Goal: Transaction & Acquisition: Purchase product/service

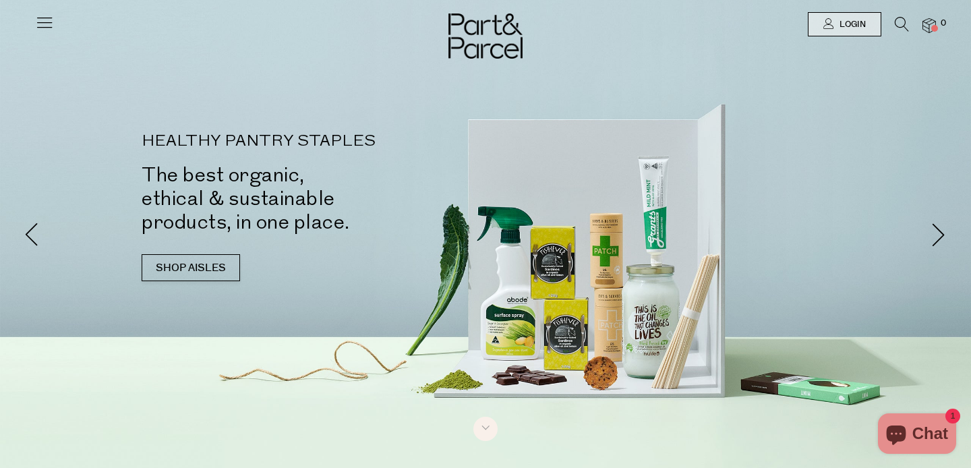
click at [40, 27] on icon at bounding box center [44, 22] width 19 height 19
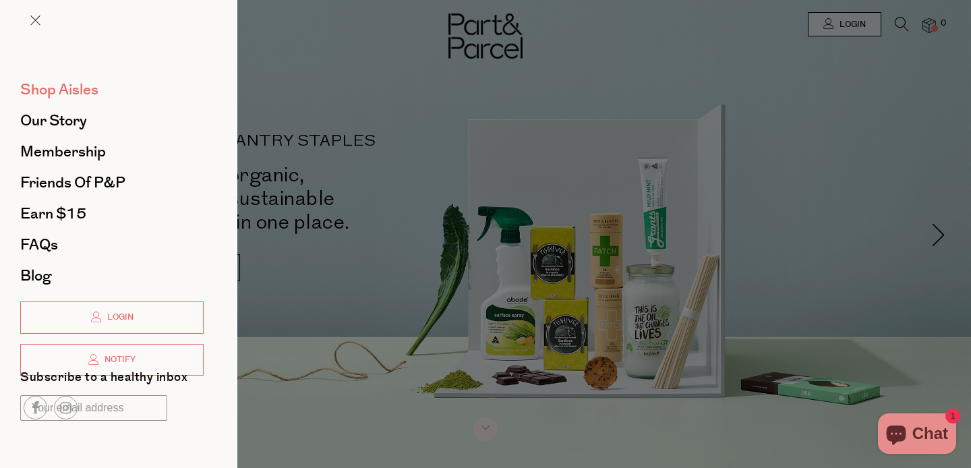
click at [75, 98] on span "Shop Aisles" at bounding box center [59, 90] width 78 height 22
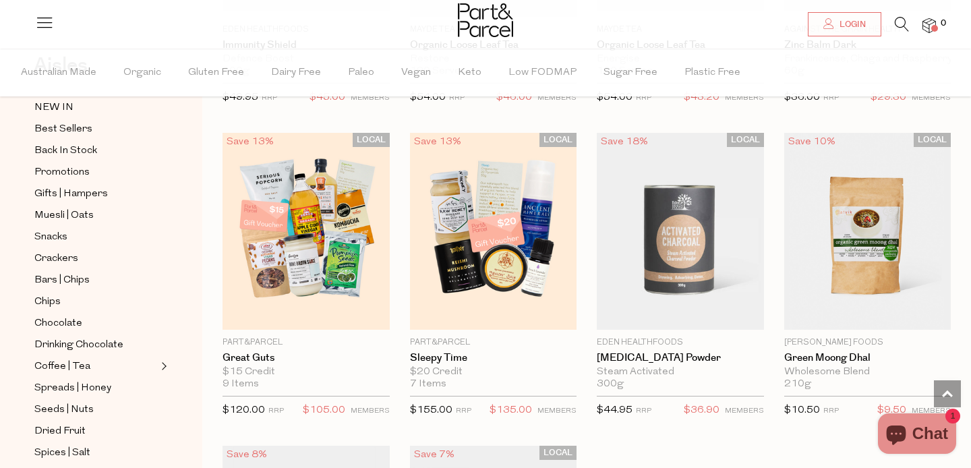
scroll to position [3495, 0]
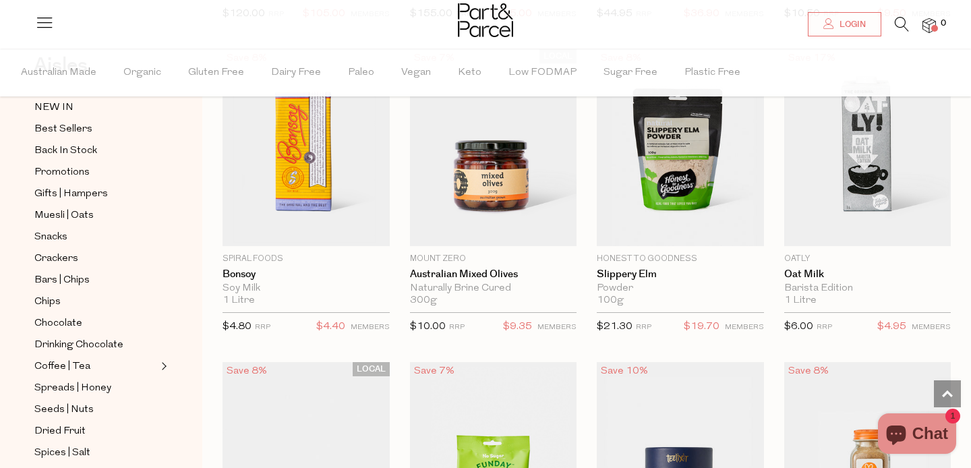
scroll to position [3861, 0]
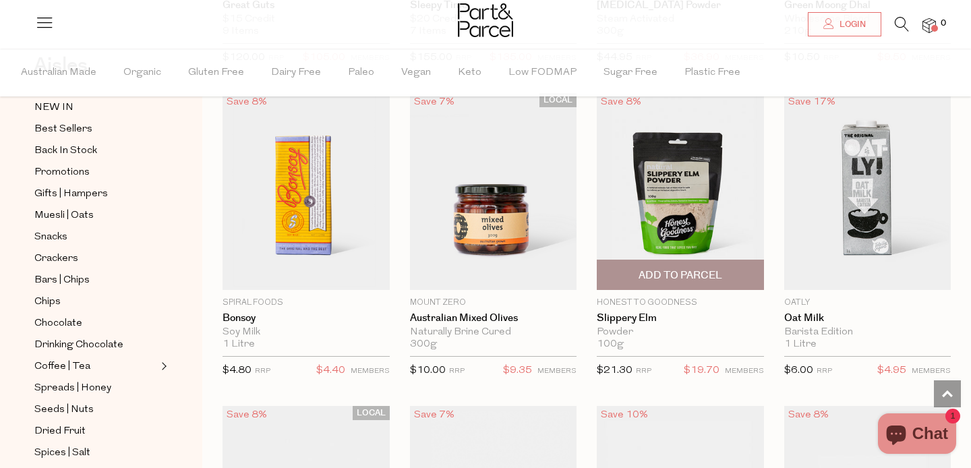
click at [666, 269] on span "Add To Parcel" at bounding box center [681, 275] width 84 height 14
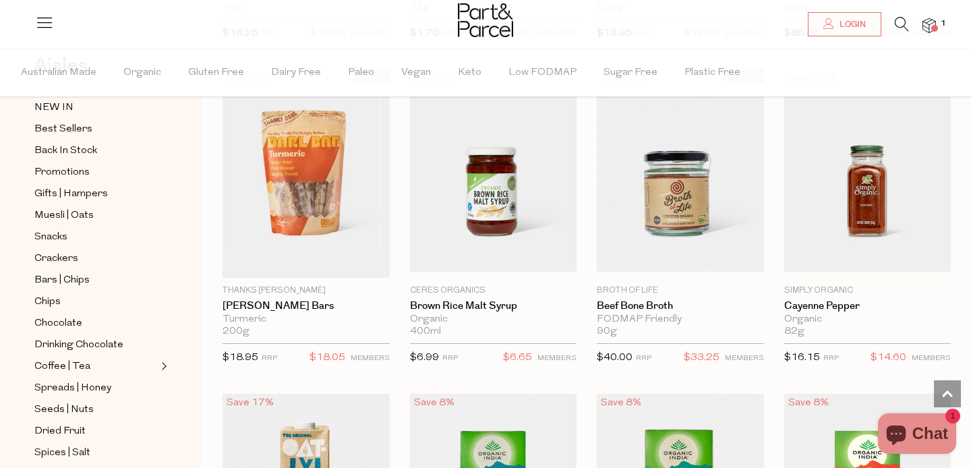
scroll to position [5452, 0]
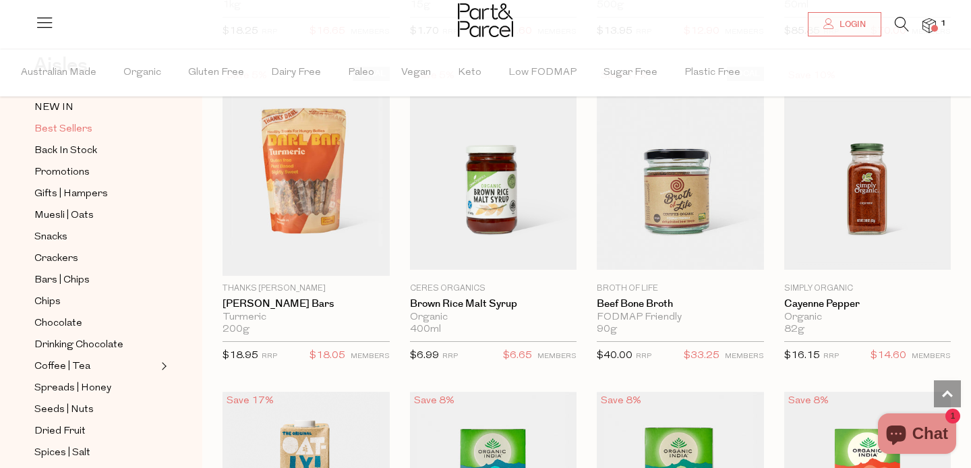
click at [71, 129] on span "Best Sellers" at bounding box center [63, 129] width 58 height 16
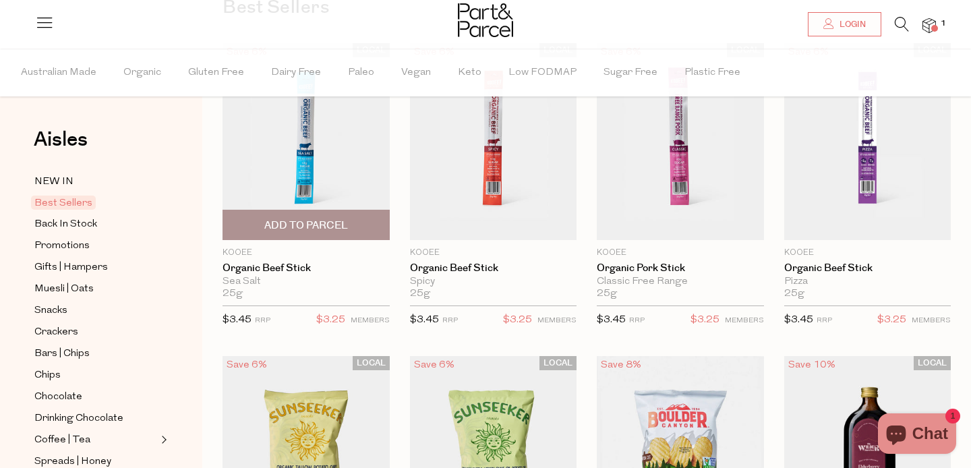
scroll to position [131, 0]
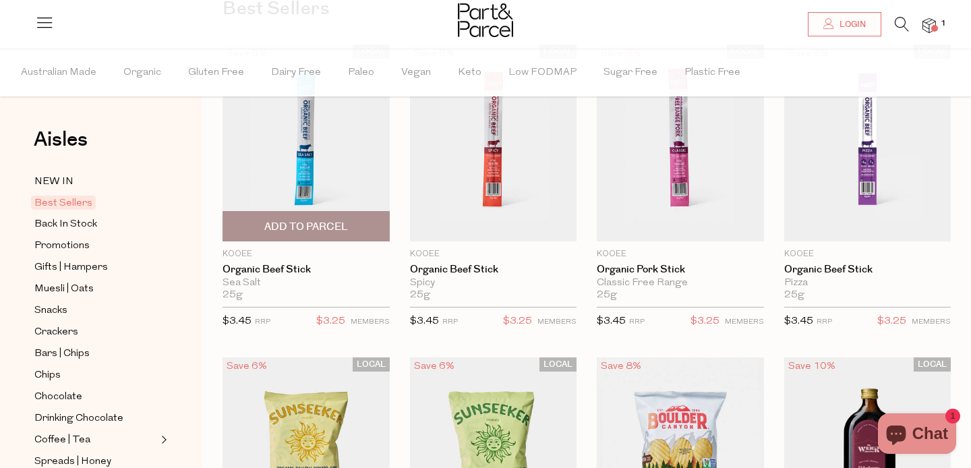
click at [300, 237] on span "Add To Parcel" at bounding box center [306, 226] width 159 height 29
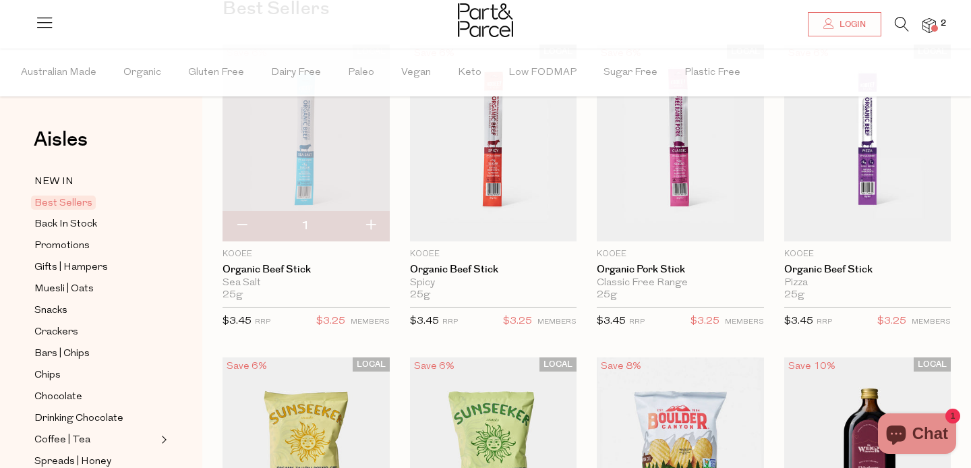
click at [368, 227] on button "button" at bounding box center [370, 226] width 38 height 30
type input "2"
click at [368, 227] on button "button" at bounding box center [370, 226] width 38 height 30
type input "3"
click at [371, 225] on button "button" at bounding box center [370, 226] width 38 height 30
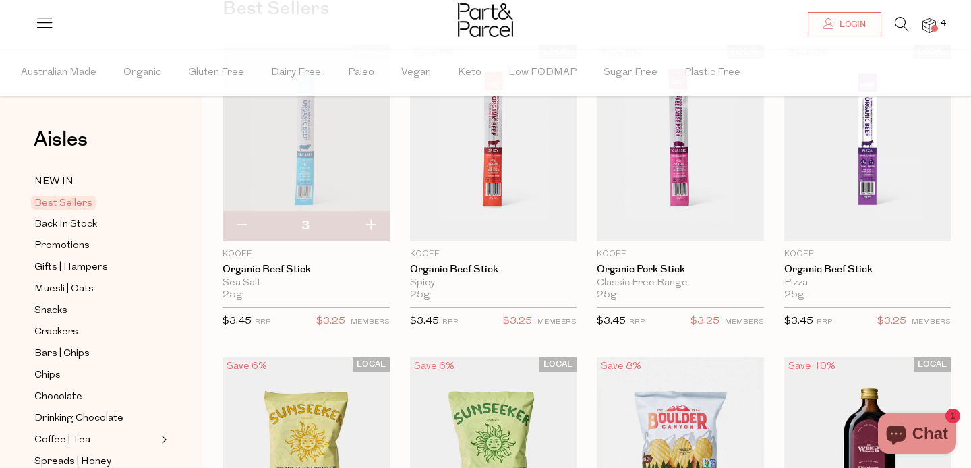
type input "4"
click at [372, 226] on button "button" at bounding box center [370, 226] width 38 height 30
type input "5"
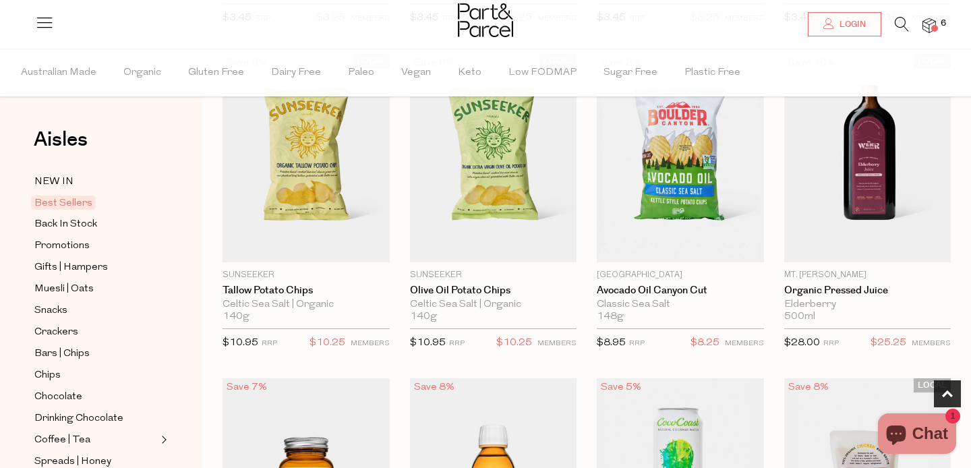
scroll to position [434, 0]
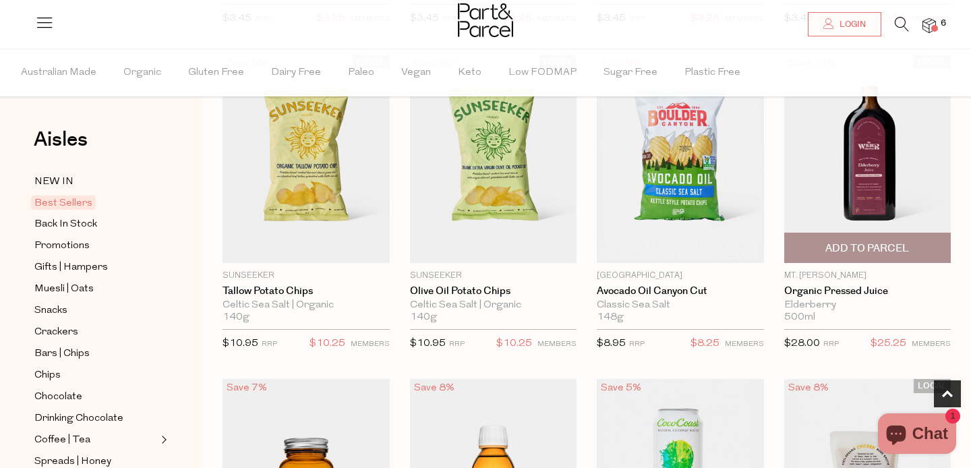
click at [896, 245] on span "Add To Parcel" at bounding box center [867, 248] width 84 height 14
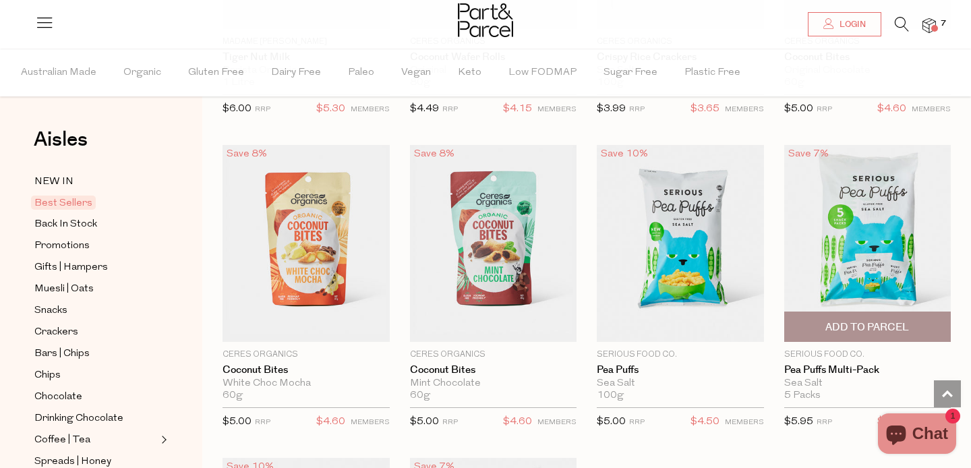
scroll to position [2860, 0]
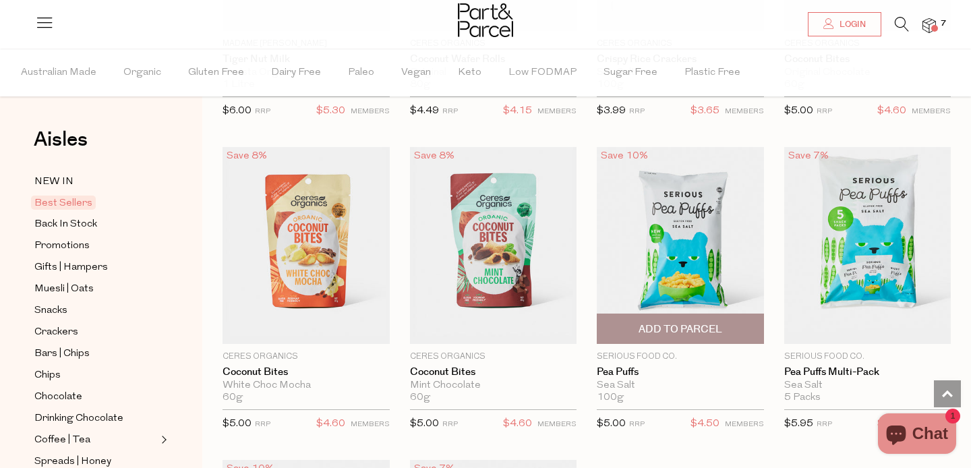
click at [666, 322] on span "Add To Parcel" at bounding box center [681, 329] width 84 height 14
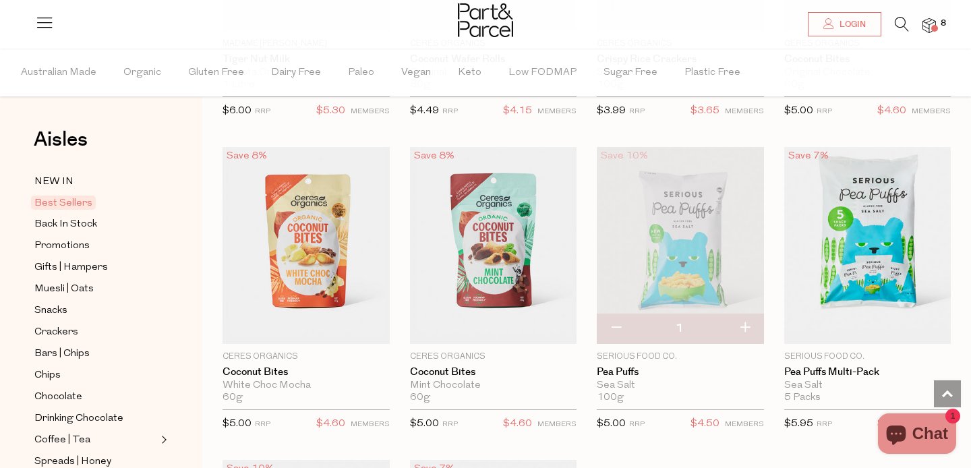
click at [745, 324] on button "button" at bounding box center [745, 329] width 38 height 30
type input "2"
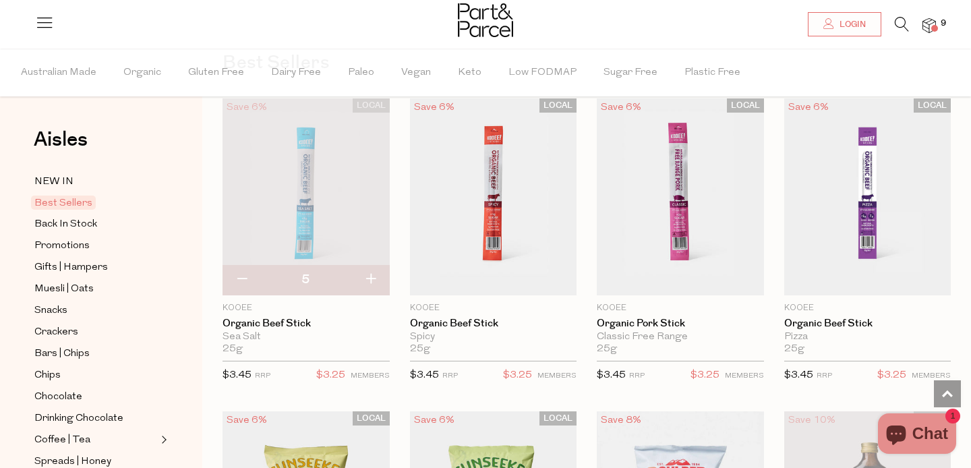
scroll to position [0, 0]
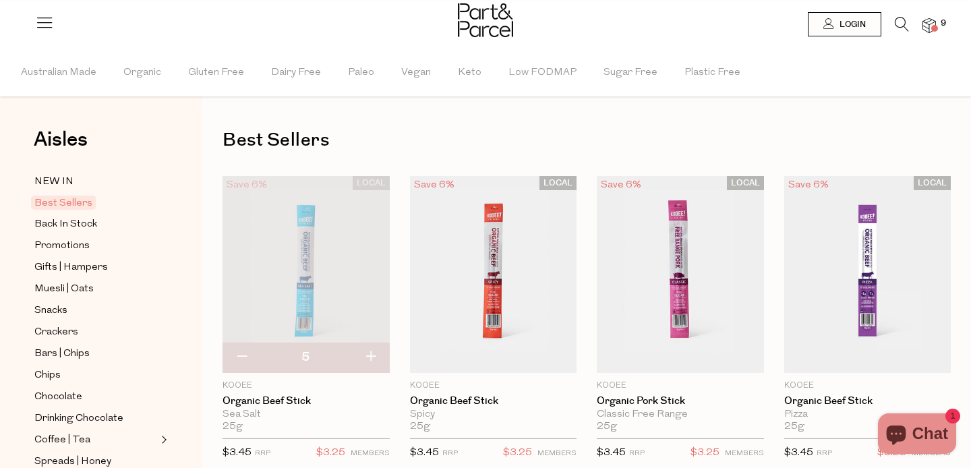
click at [903, 27] on icon at bounding box center [902, 24] width 14 height 15
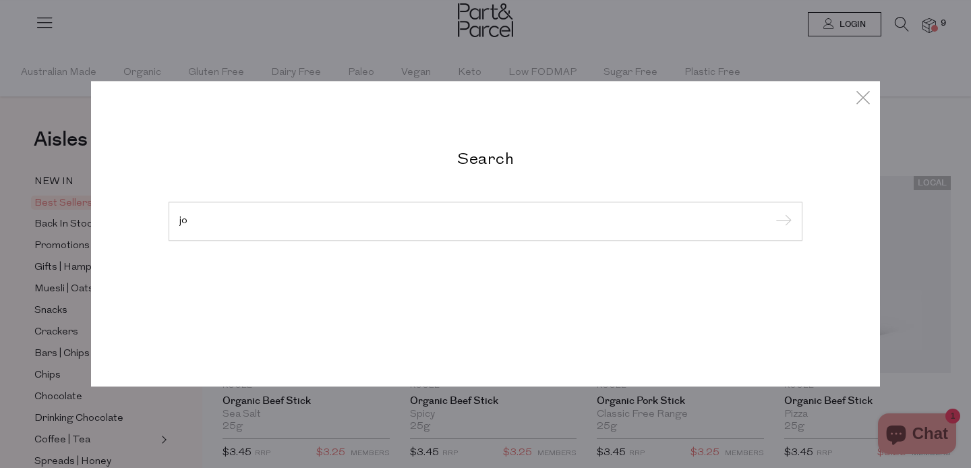
type input "j"
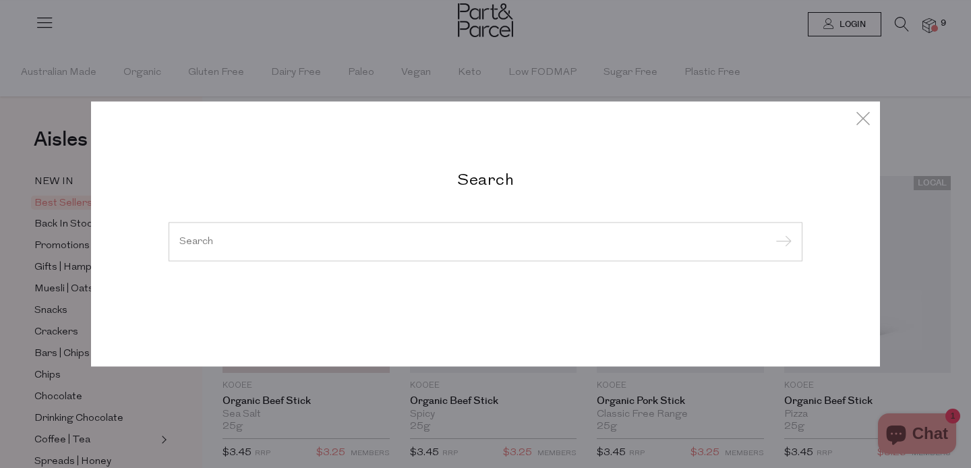
type input "j"
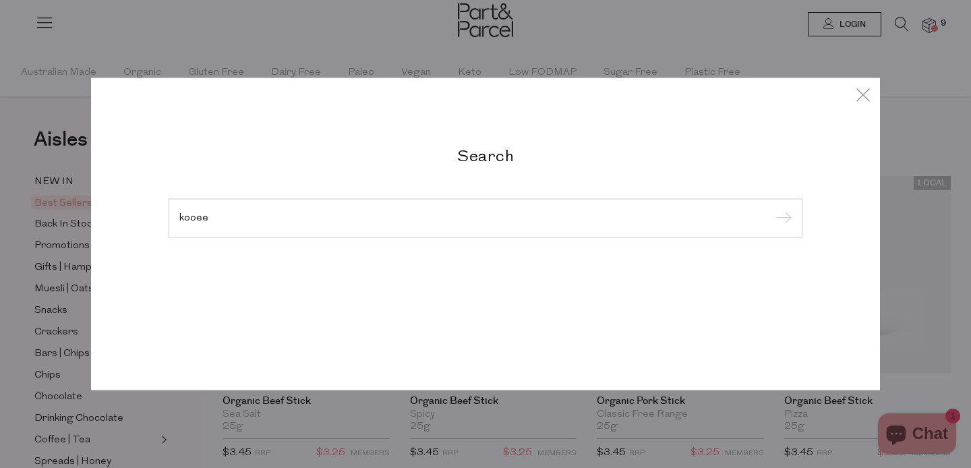
type input "kooee"
click at [771, 209] on input "submit" at bounding box center [781, 219] width 20 height 20
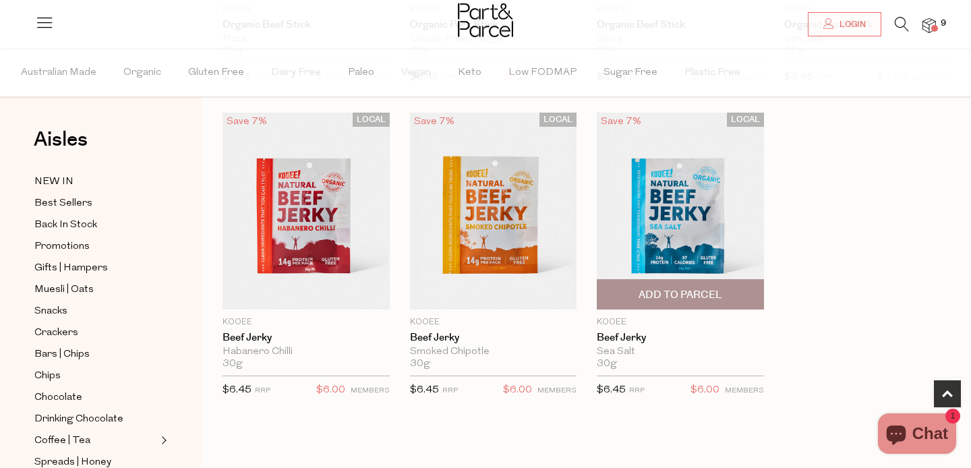
scroll to position [346, 0]
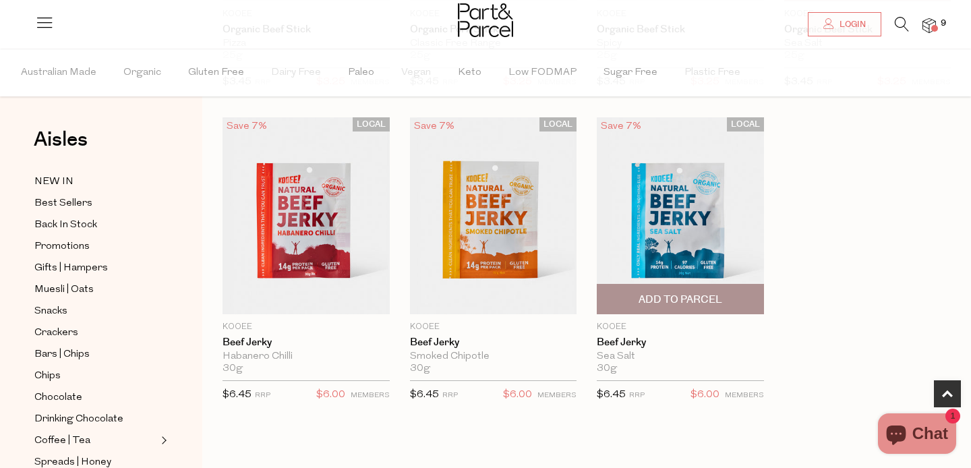
click at [688, 300] on span "Add To Parcel" at bounding box center [681, 300] width 84 height 14
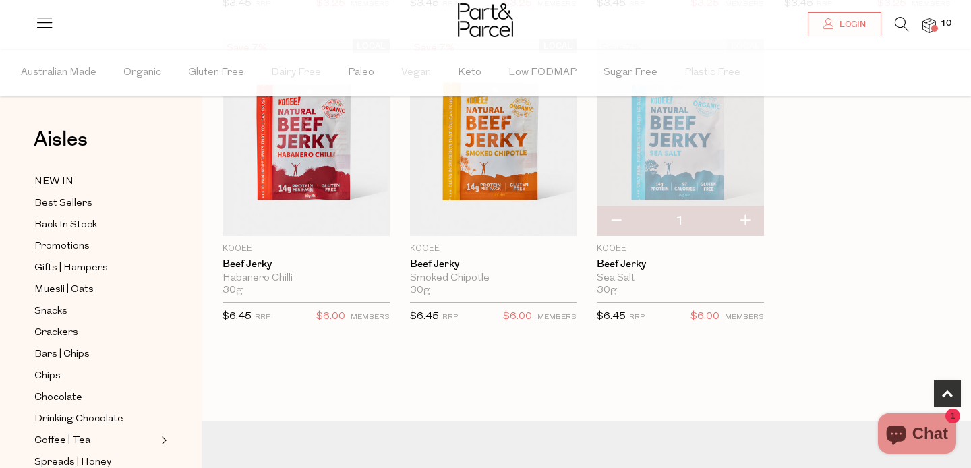
scroll to position [0, 0]
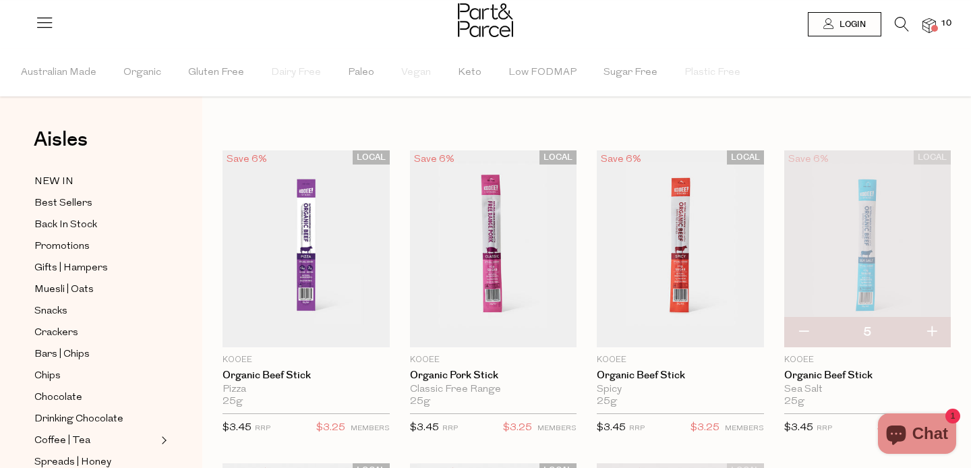
click at [897, 24] on icon at bounding box center [902, 24] width 14 height 15
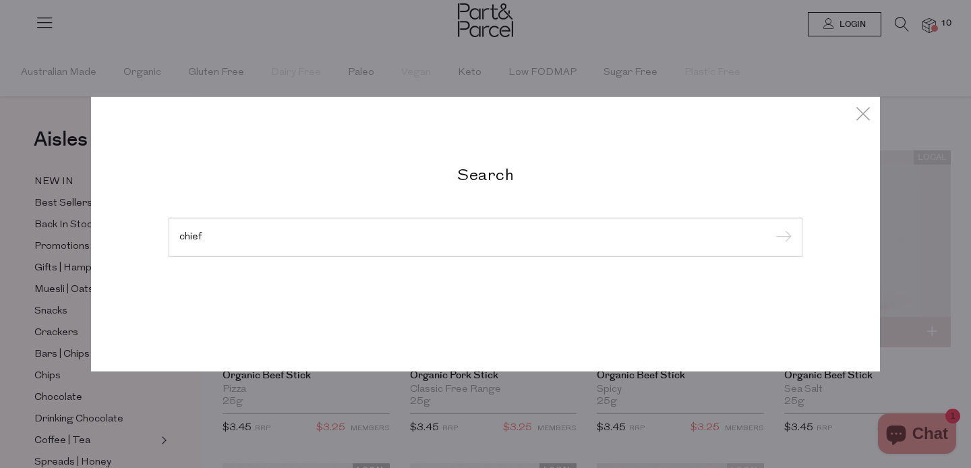
type input "chief"
click at [771, 228] on input "submit" at bounding box center [781, 238] width 20 height 20
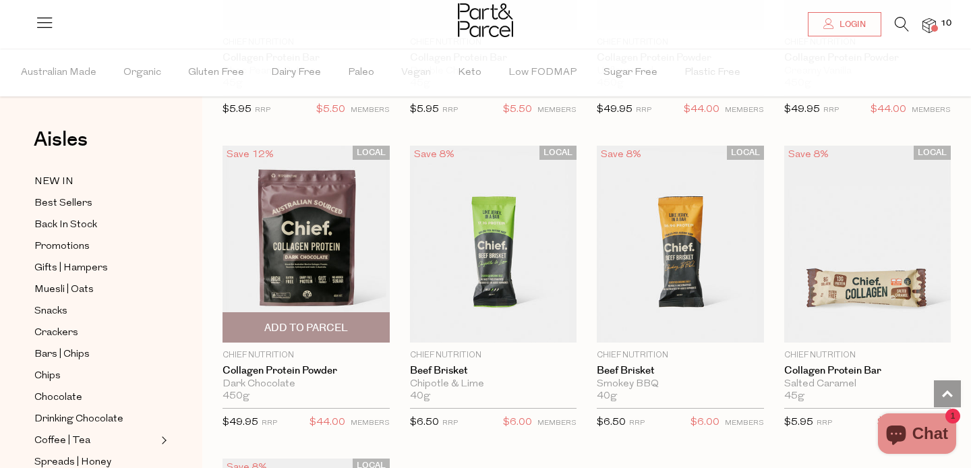
scroll to position [585, 0]
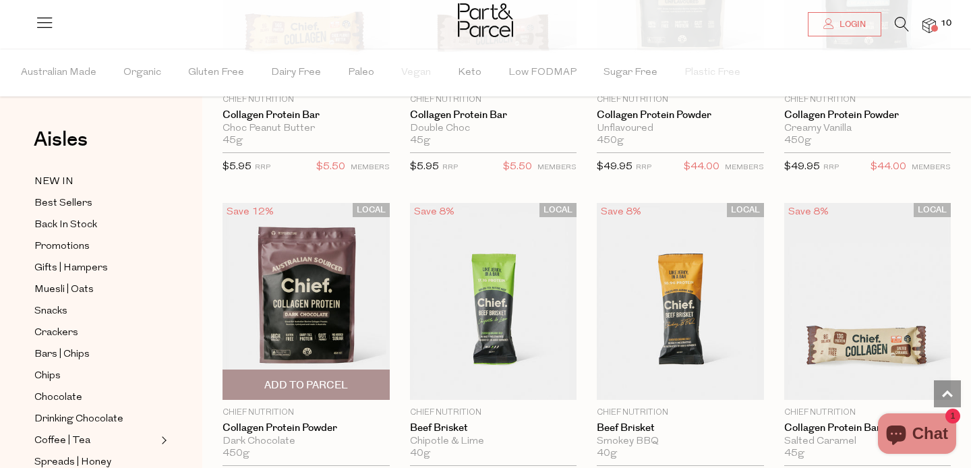
click at [310, 252] on img at bounding box center [306, 300] width 167 height 197
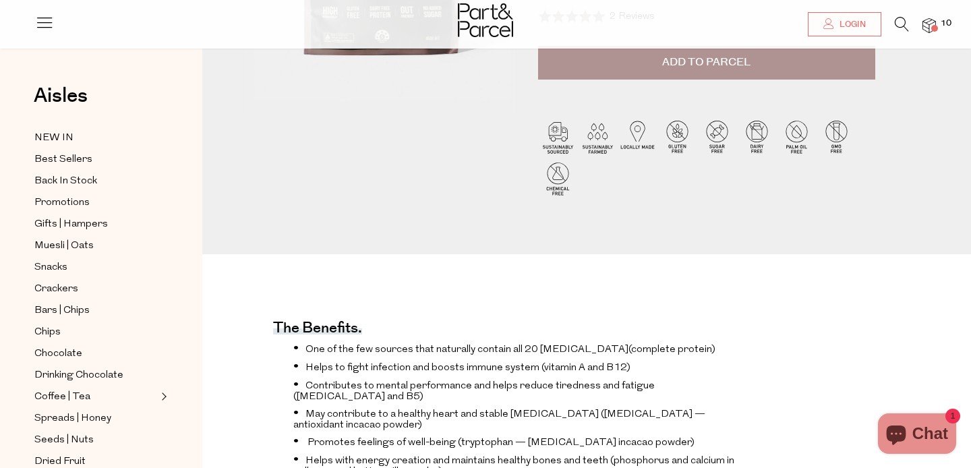
scroll to position [97, 0]
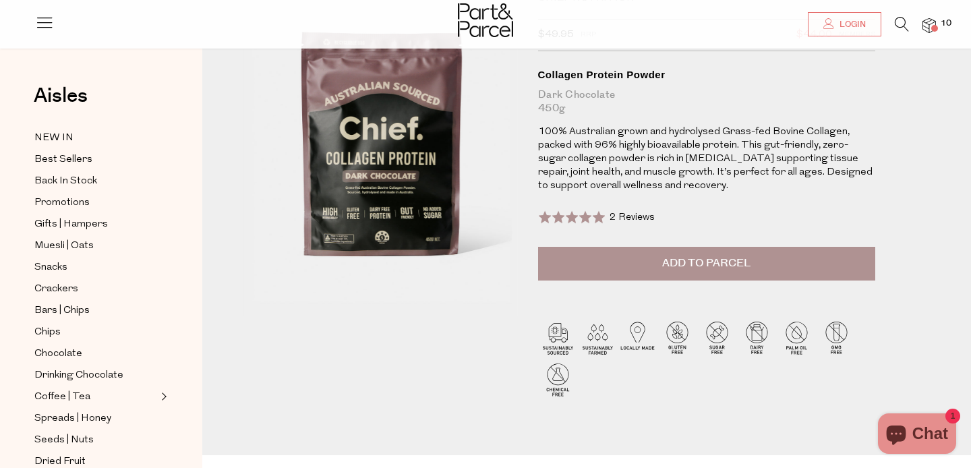
click at [707, 270] on span "Add to Parcel" at bounding box center [706, 264] width 88 height 16
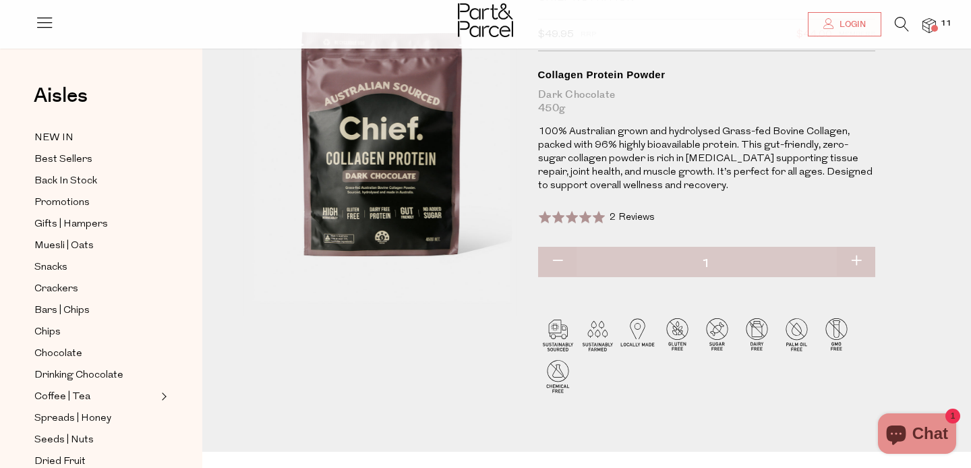
scroll to position [0, 0]
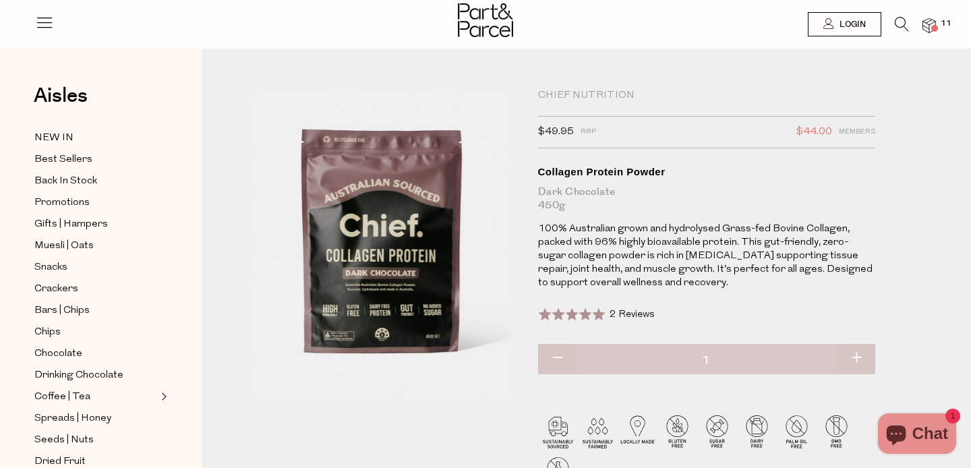
click at [894, 11] on div at bounding box center [485, 22] width 971 height 44
click at [901, 30] on icon at bounding box center [902, 24] width 14 height 15
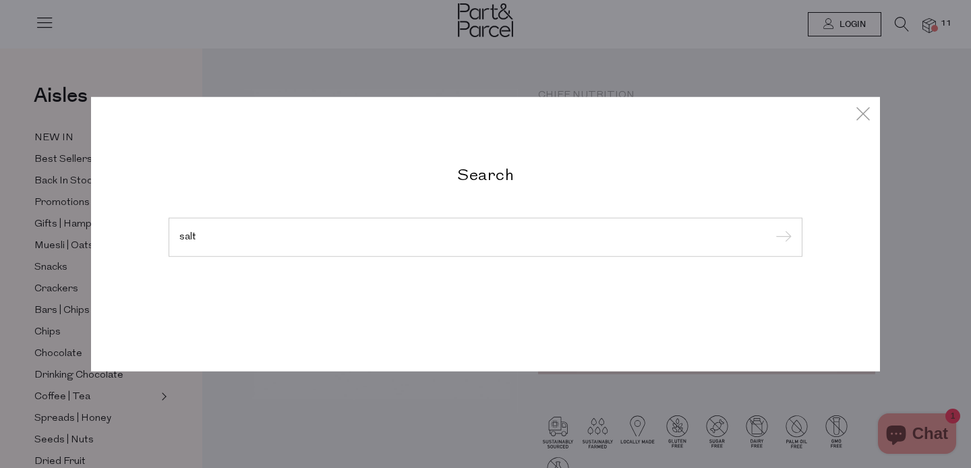
type input "salt"
click at [771, 228] on input "submit" at bounding box center [781, 238] width 20 height 20
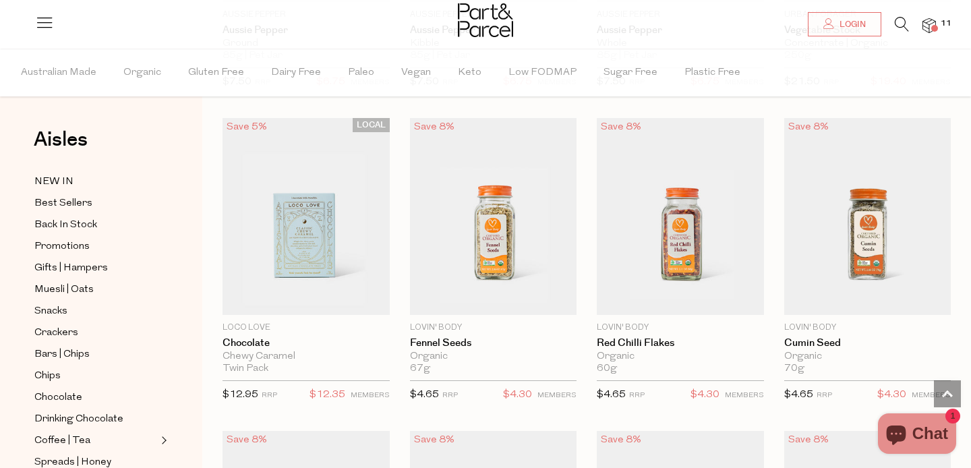
scroll to position [3198, 0]
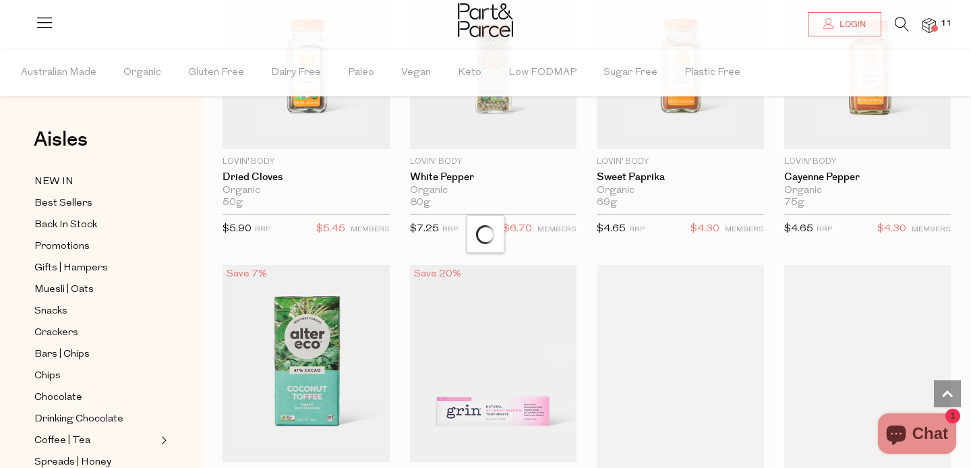
scroll to position [3891, 0]
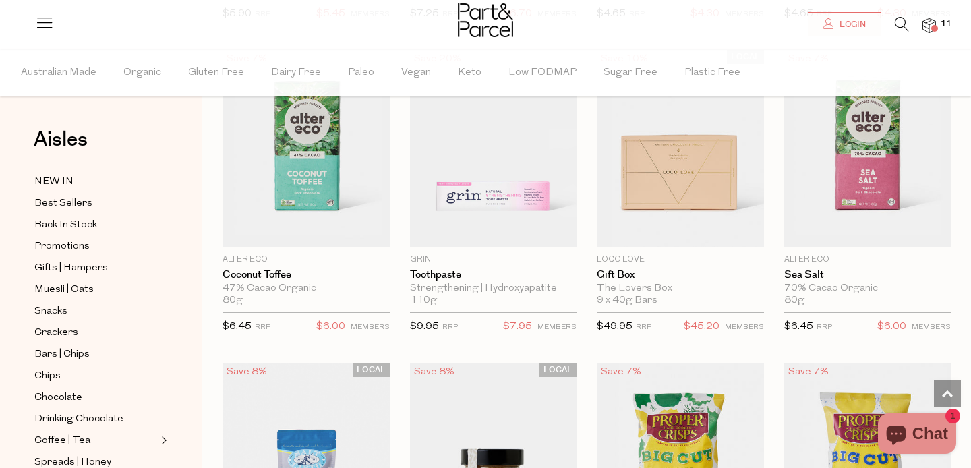
type input "5"
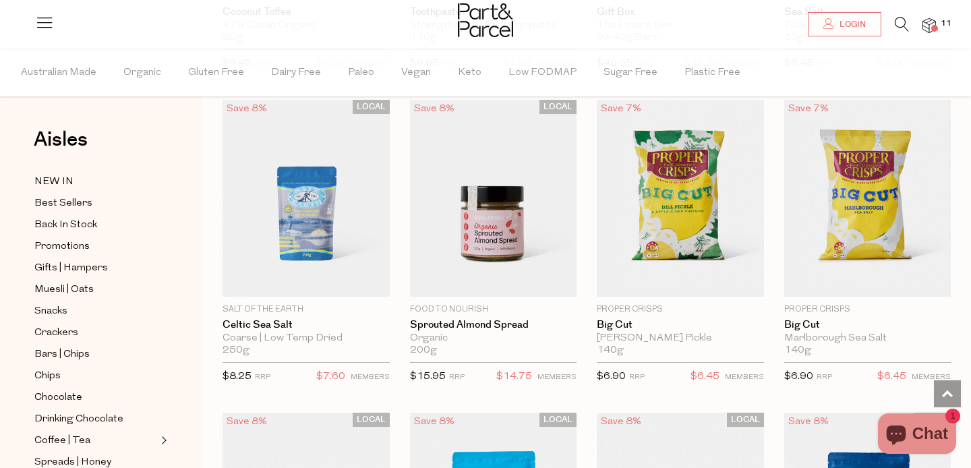
scroll to position [4165, 0]
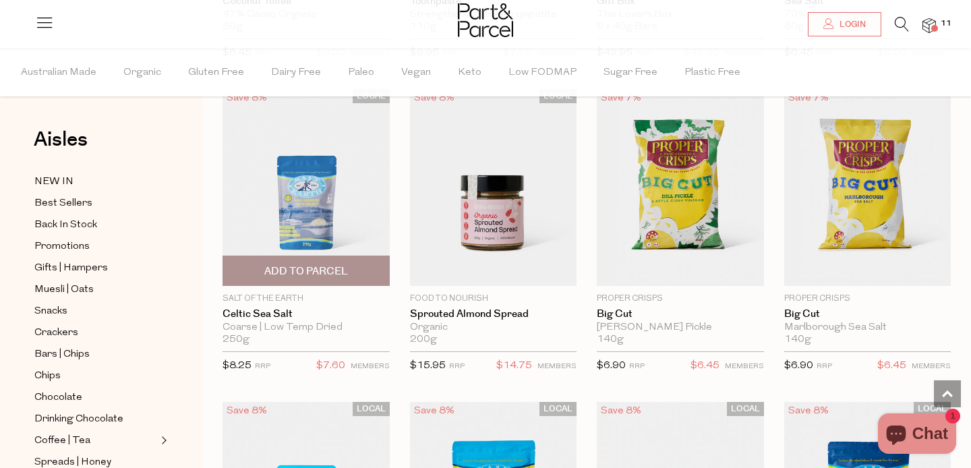
click at [316, 268] on span "Add To Parcel" at bounding box center [306, 271] width 84 height 14
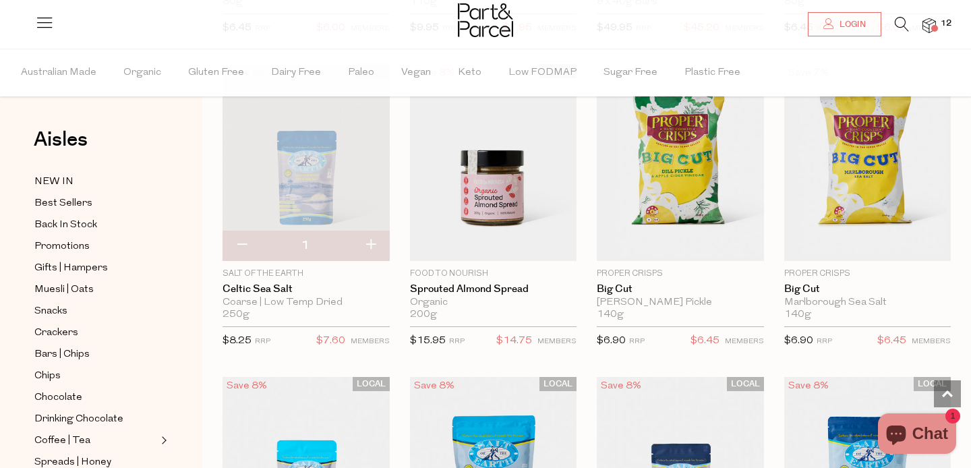
scroll to position [4182, 0]
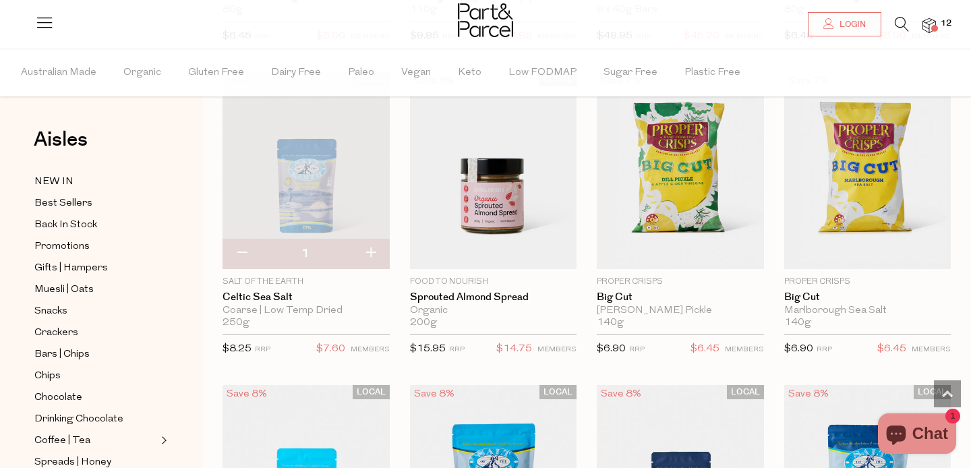
click at [241, 244] on button "button" at bounding box center [242, 254] width 38 height 30
type input "0"
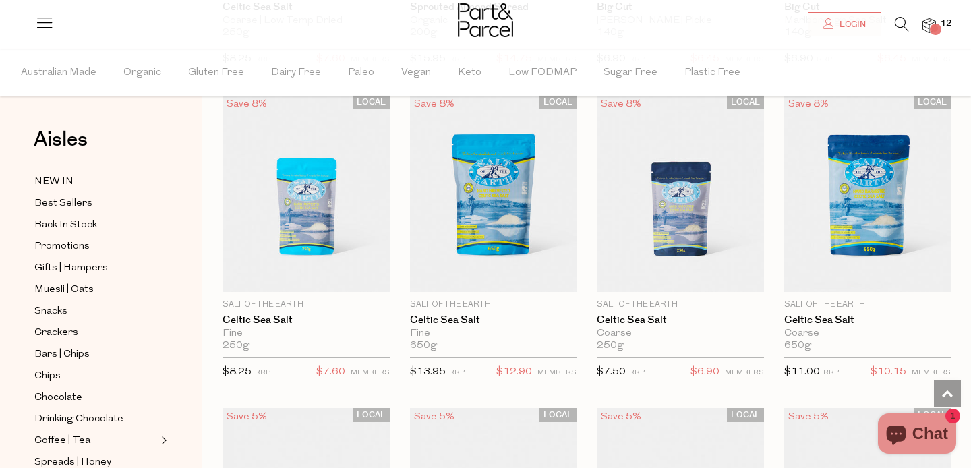
scroll to position [4505, 0]
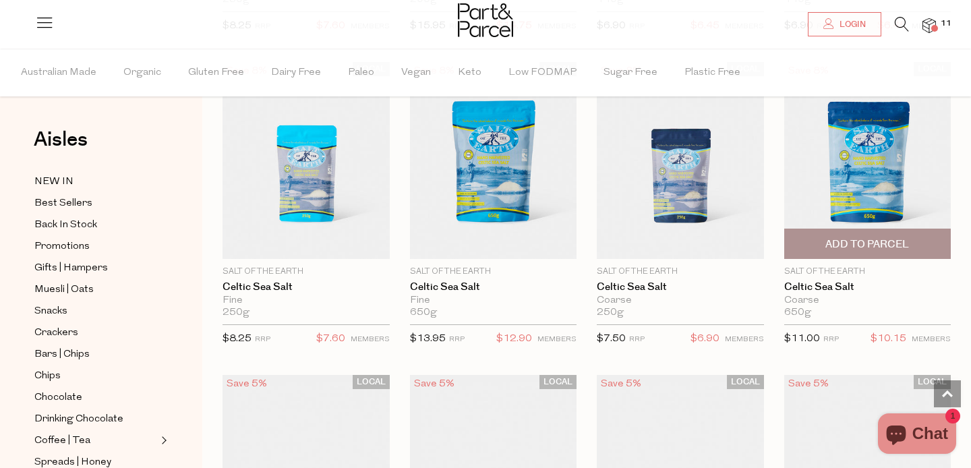
click at [831, 237] on span "Add To Parcel" at bounding box center [867, 244] width 84 height 14
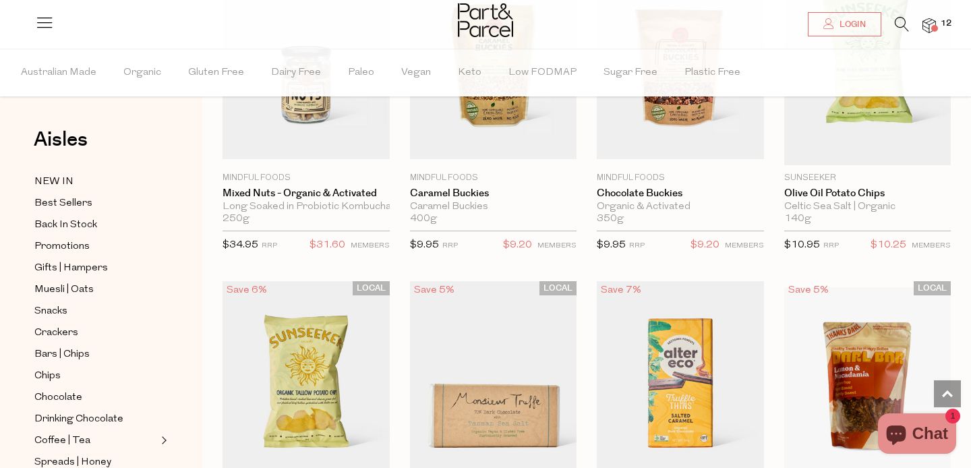
scroll to position [46, 0]
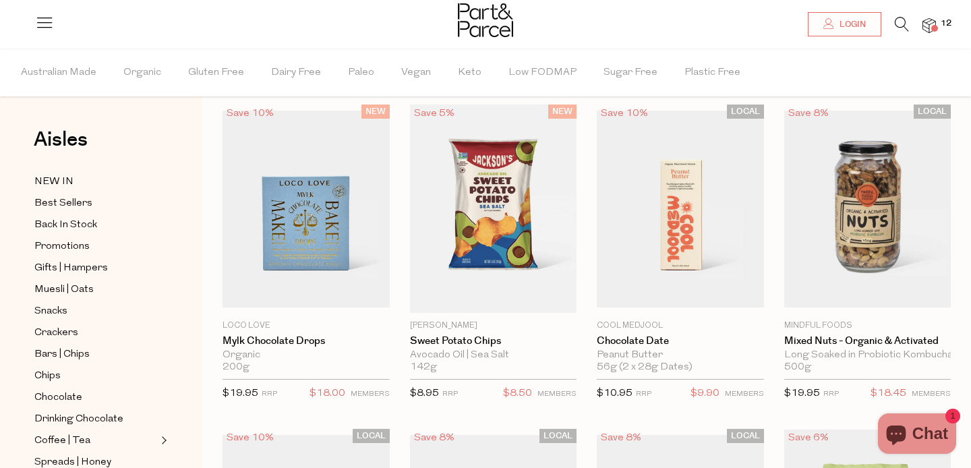
click at [896, 24] on icon at bounding box center [902, 24] width 14 height 15
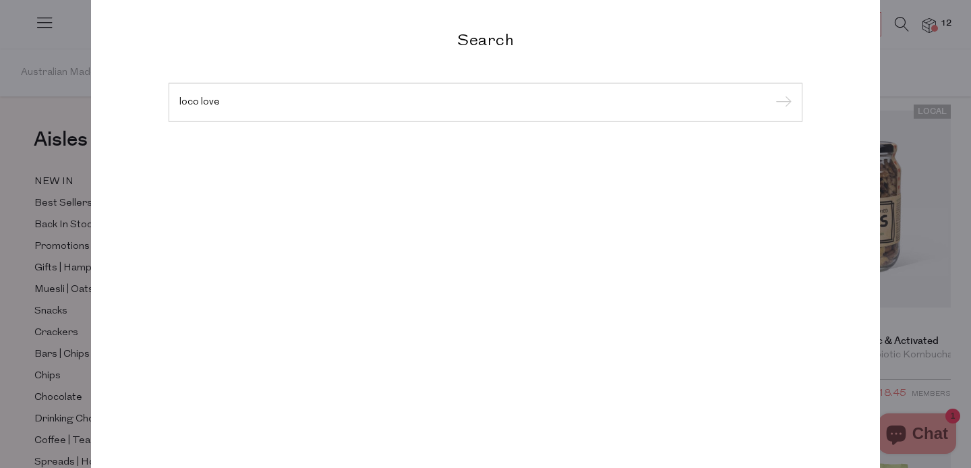
type input "loco love"
click at [771, 93] on input "submit" at bounding box center [781, 103] width 20 height 20
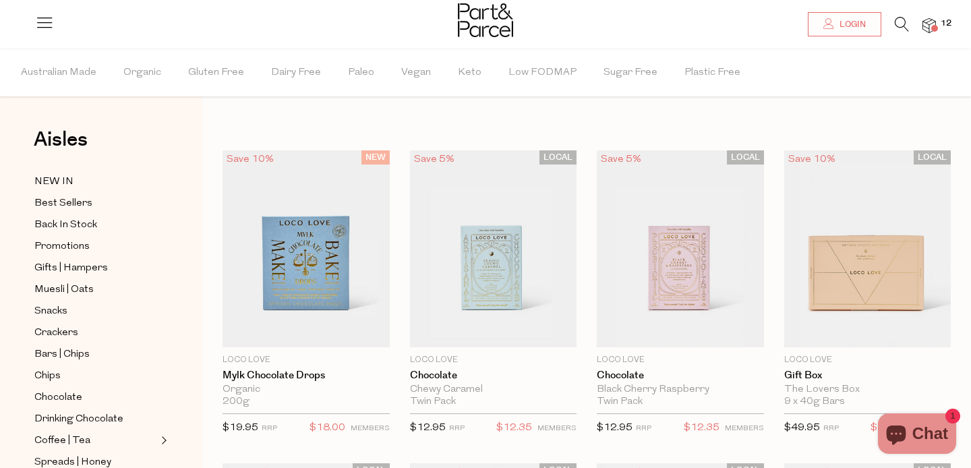
scroll to position [112, 0]
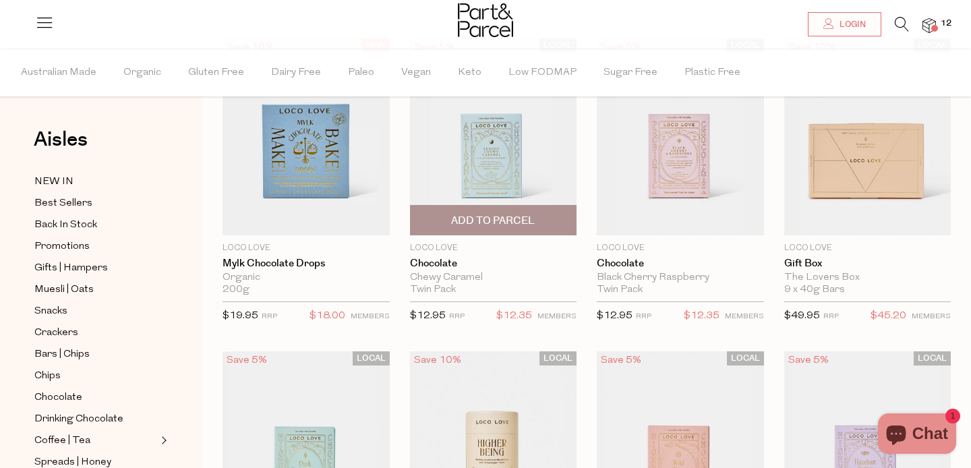
click at [510, 218] on span "Add To Parcel" at bounding box center [493, 221] width 84 height 14
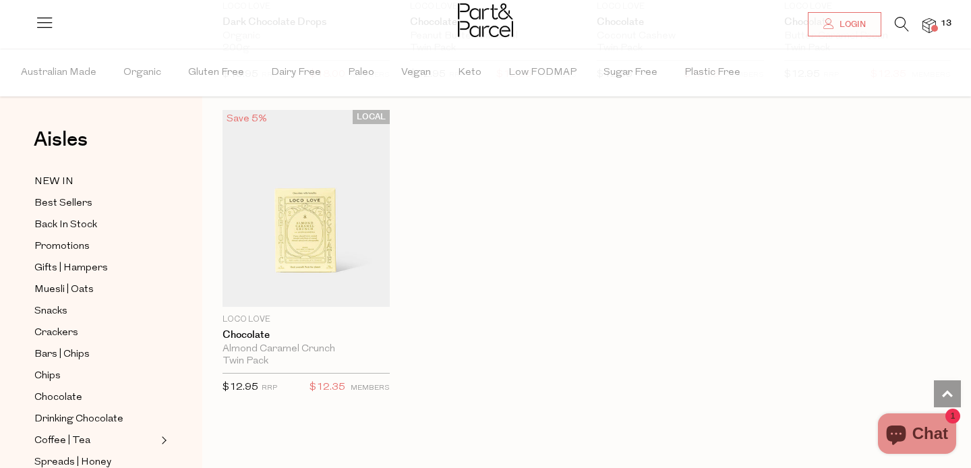
scroll to position [1047, 0]
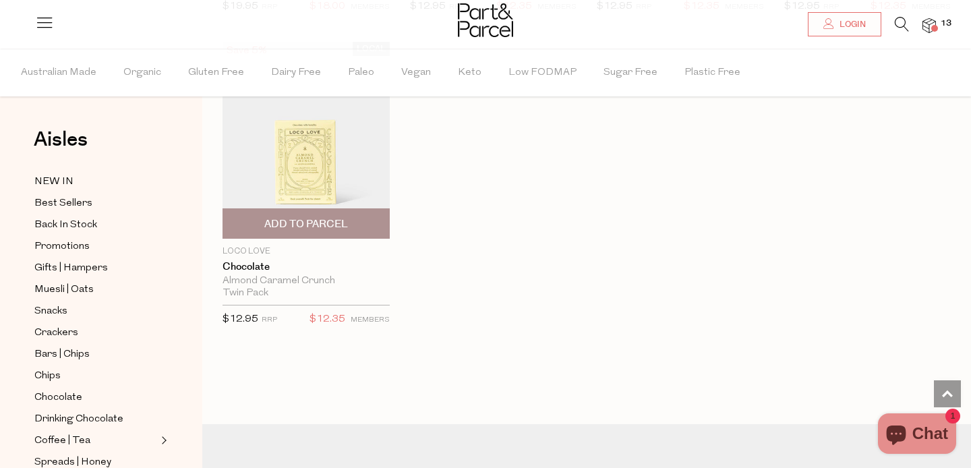
click at [274, 223] on span "Add To Parcel" at bounding box center [306, 224] width 84 height 14
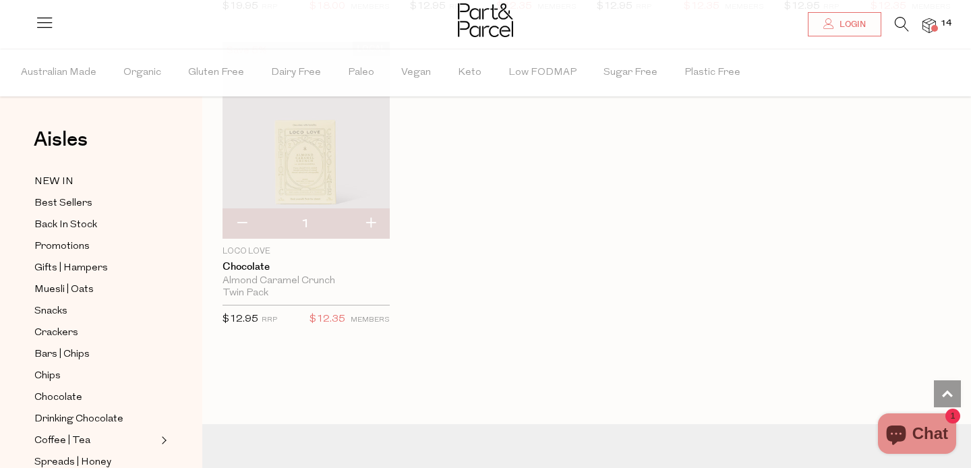
click at [937, 22] on span "14" at bounding box center [946, 24] width 18 height 12
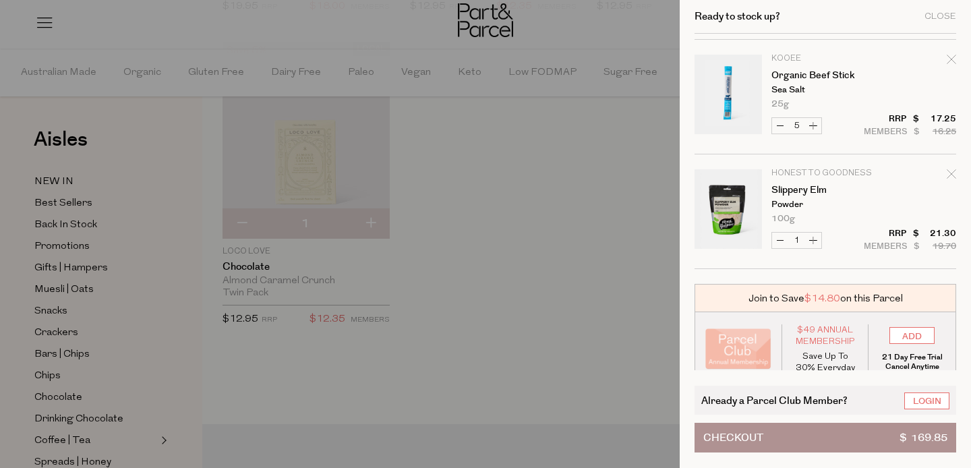
scroll to position [813, 0]
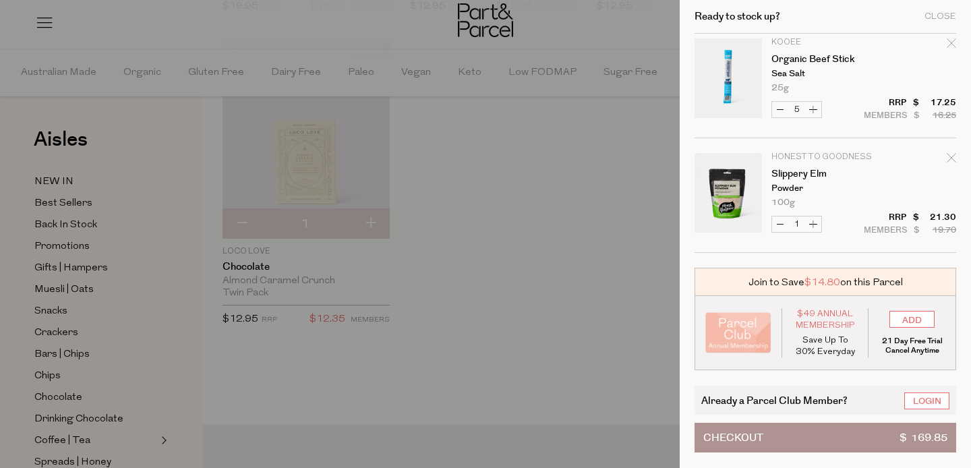
click at [494, 223] on div at bounding box center [485, 234] width 971 height 468
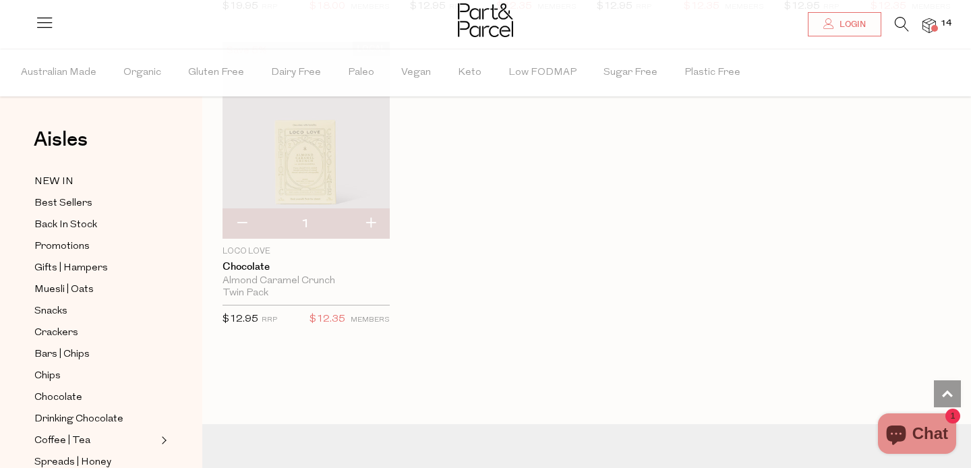
click at [901, 26] on icon at bounding box center [902, 24] width 14 height 15
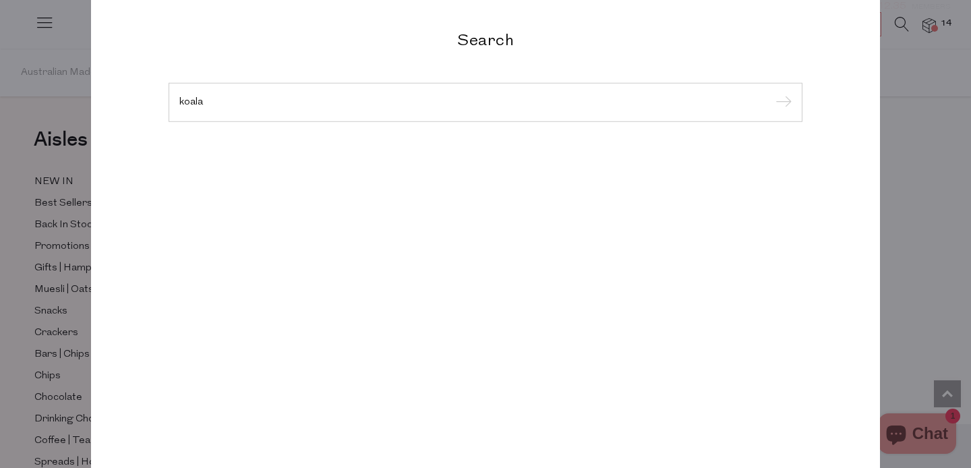
type input "koala"
click at [771, 93] on input "submit" at bounding box center [781, 103] width 20 height 20
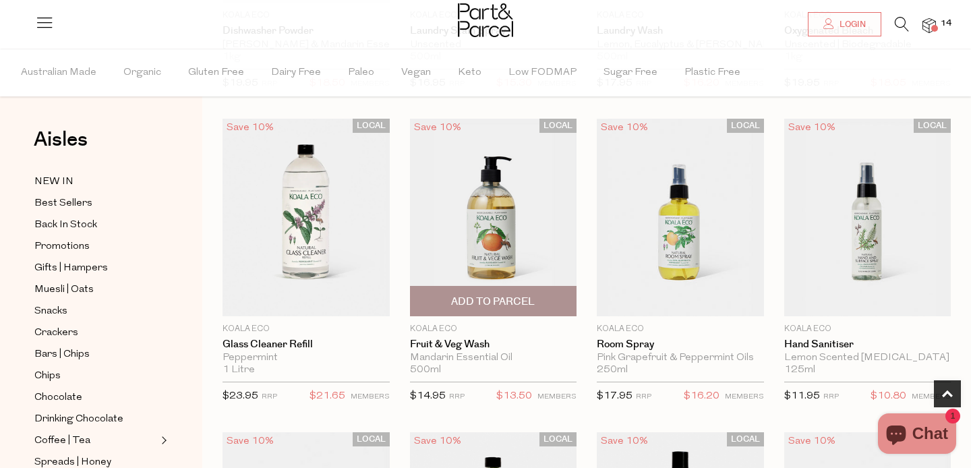
scroll to position [357, 0]
click at [500, 316] on div "LOCAL Save 10% 1 Add To Parcel Koala Eco Fruit & Veg Wash Mandarin Essential Oi…" at bounding box center [493, 264] width 167 height 293
click at [498, 297] on span "Add To Parcel" at bounding box center [493, 301] width 84 height 14
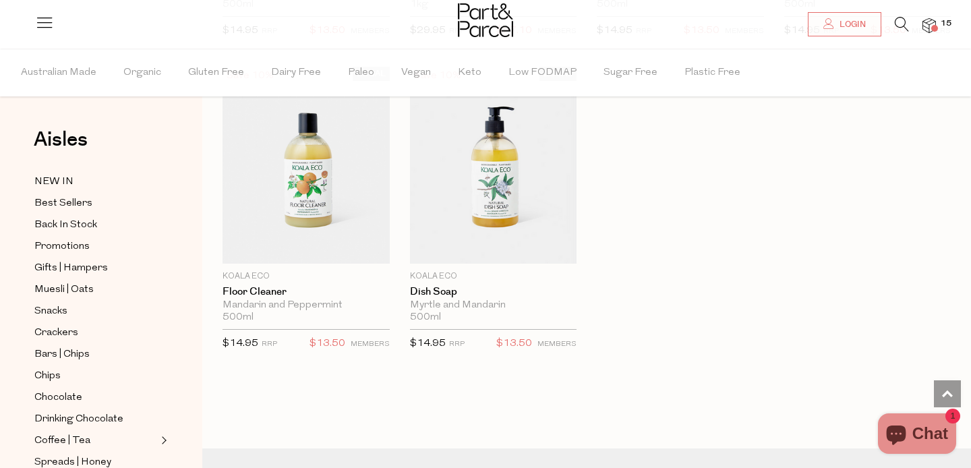
scroll to position [1660, 0]
click at [923, 30] on img at bounding box center [929, 26] width 13 height 16
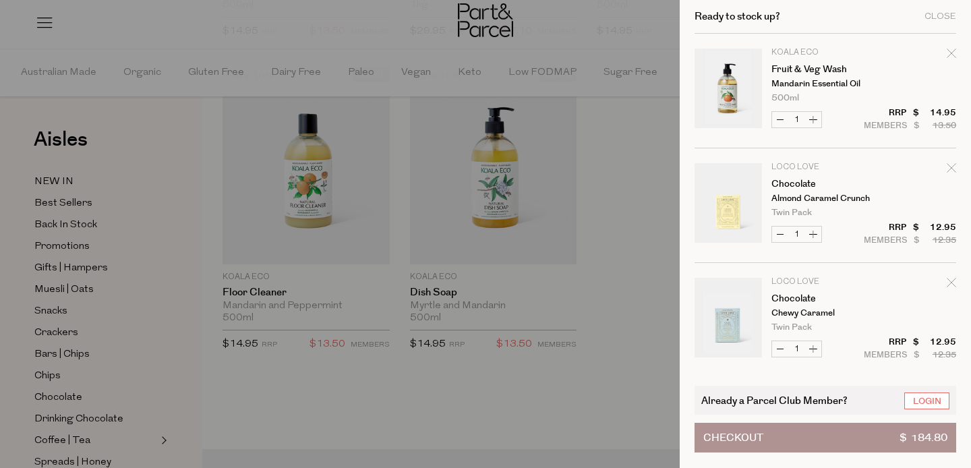
click at [796, 434] on button "Checkout $ 184.80" at bounding box center [826, 438] width 262 height 30
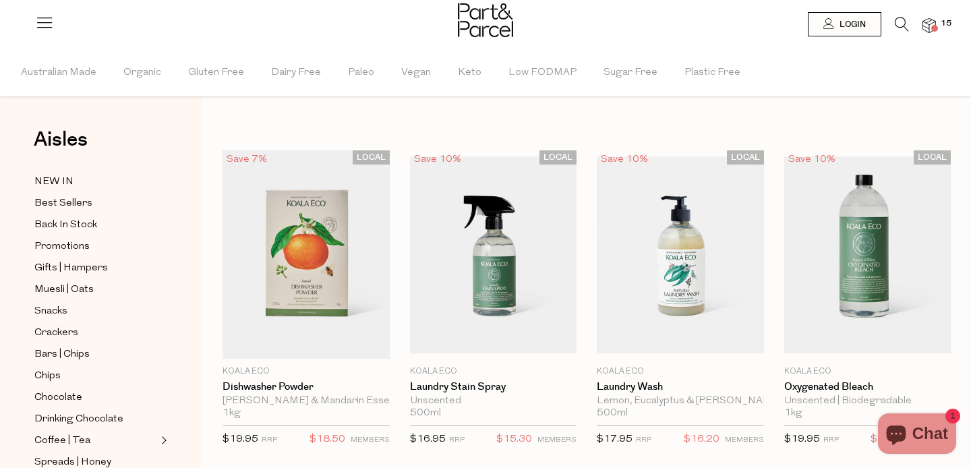
click at [940, 28] on div at bounding box center [485, 22] width 971 height 44
click at [927, 24] on img at bounding box center [929, 26] width 13 height 16
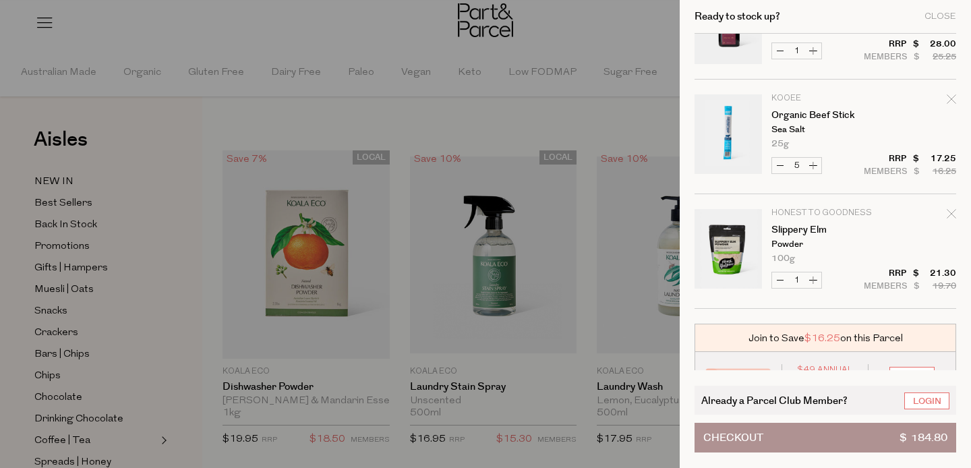
scroll to position [927, 0]
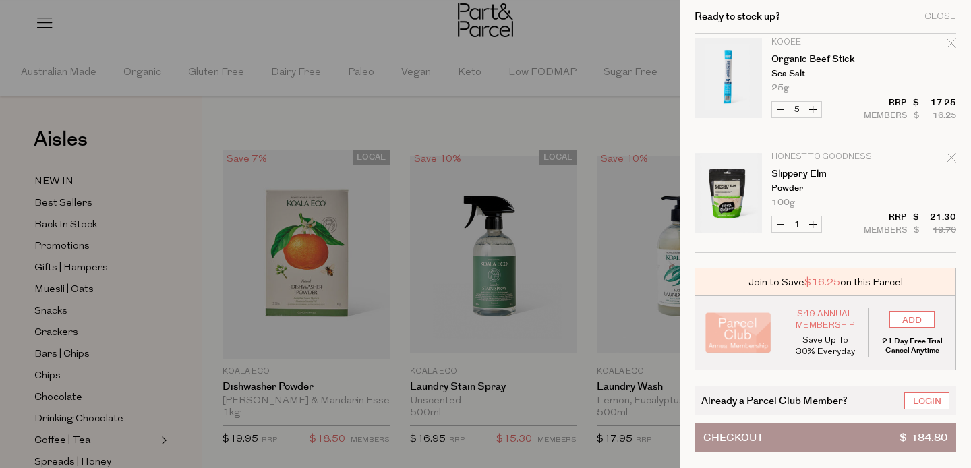
click at [819, 432] on button "Checkout $ 184.80" at bounding box center [826, 438] width 262 height 30
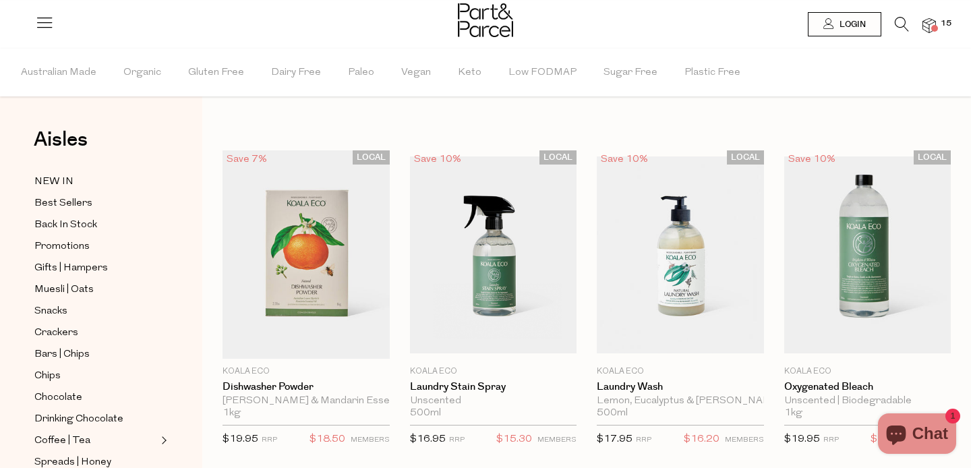
click at [924, 26] on img at bounding box center [929, 26] width 13 height 16
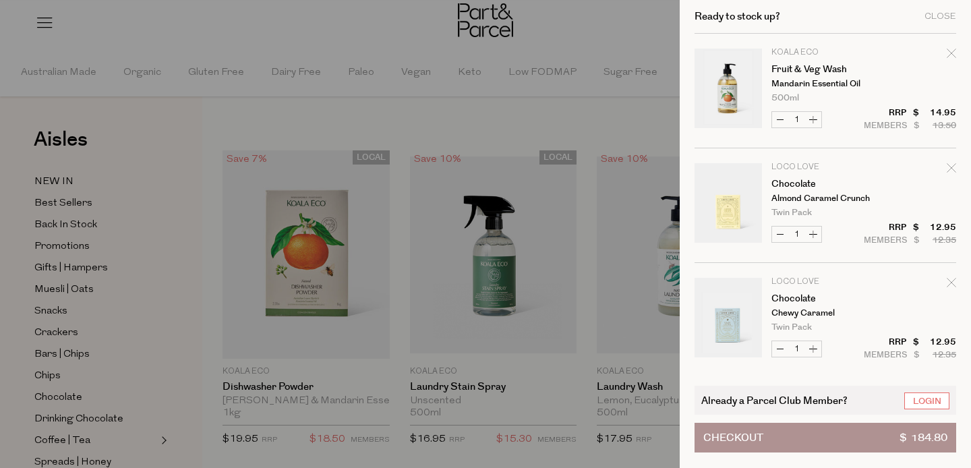
click at [777, 233] on button "Decrease Chocolate" at bounding box center [780, 235] width 16 height 16
type input "0"
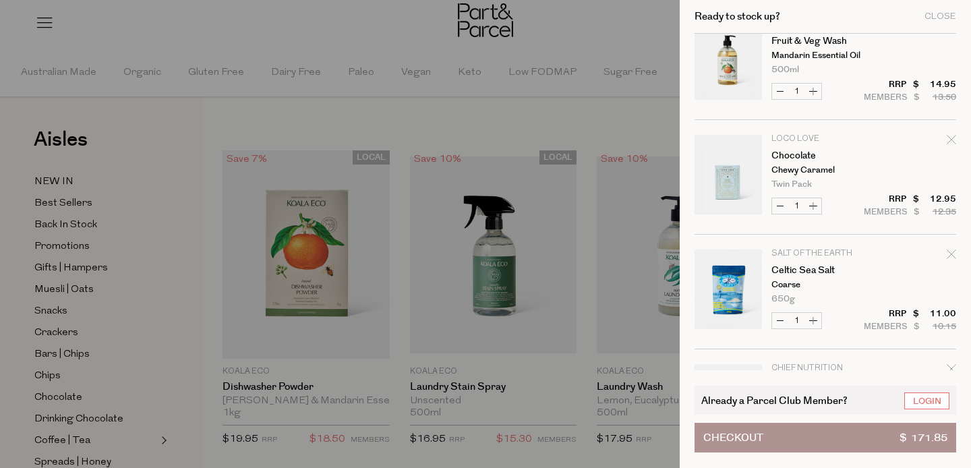
scroll to position [30, 0]
click at [778, 201] on button "Decrease Chocolate" at bounding box center [780, 204] width 16 height 16
type input "0"
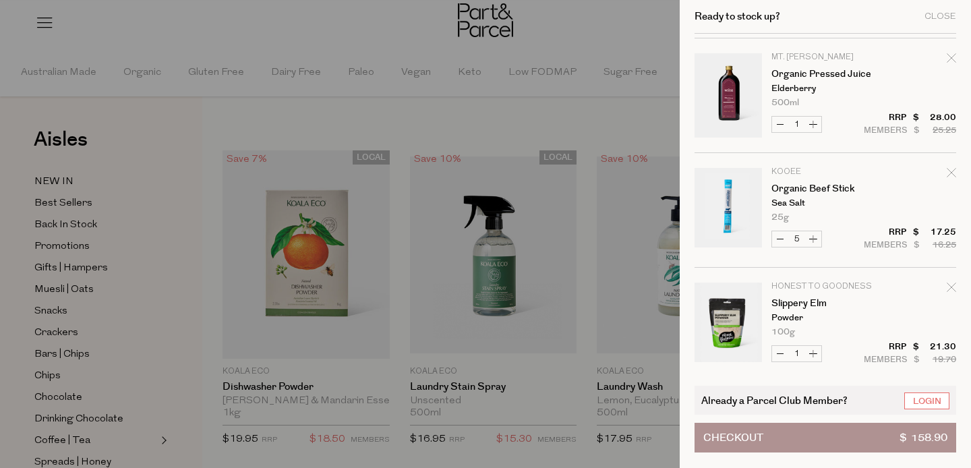
scroll to position [573, 0]
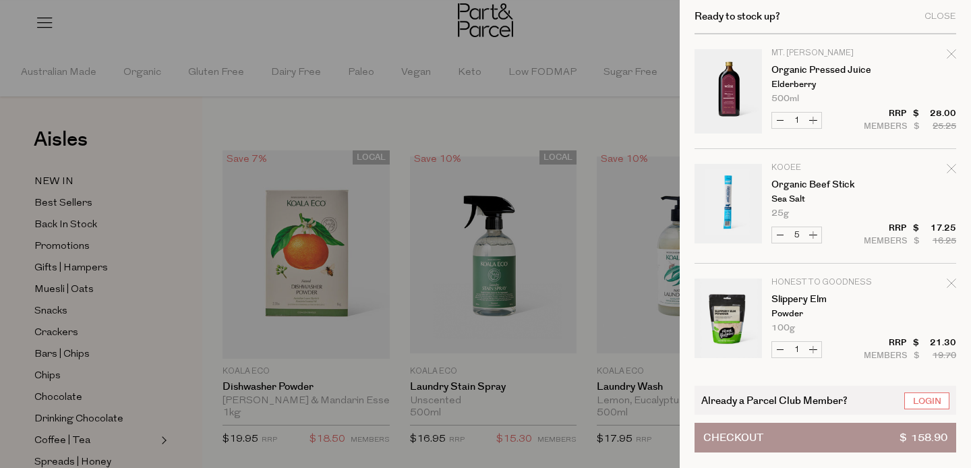
click at [948, 56] on icon "Remove Organic Pressed Juice" at bounding box center [951, 53] width 9 height 9
type input "Add Membership"
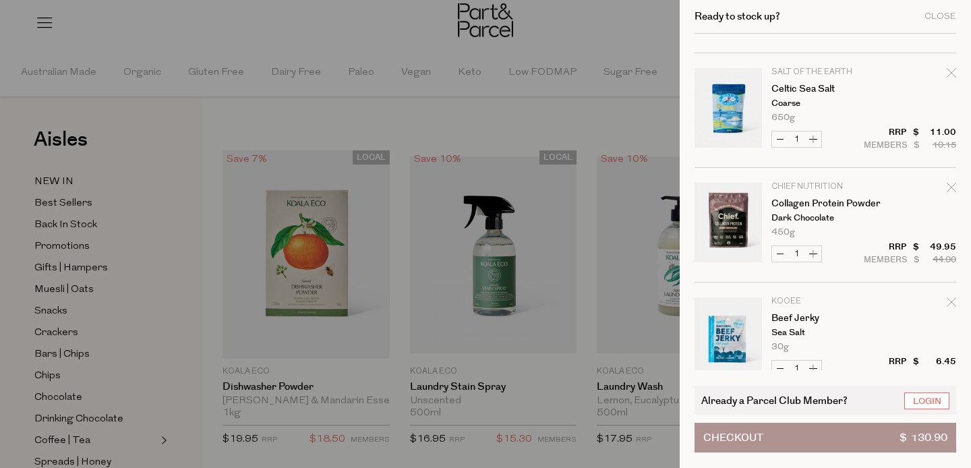
scroll to position [109, 0]
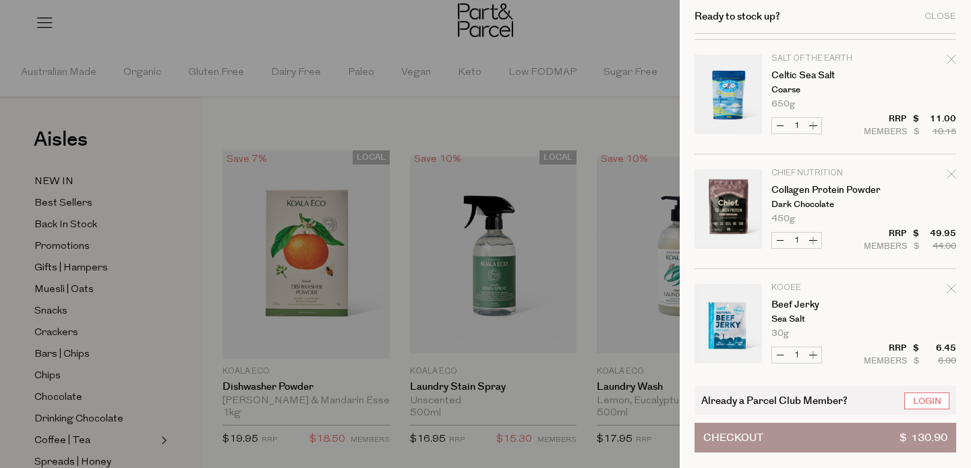
click at [841, 444] on button "Checkout $ 130.90" at bounding box center [826, 438] width 262 height 30
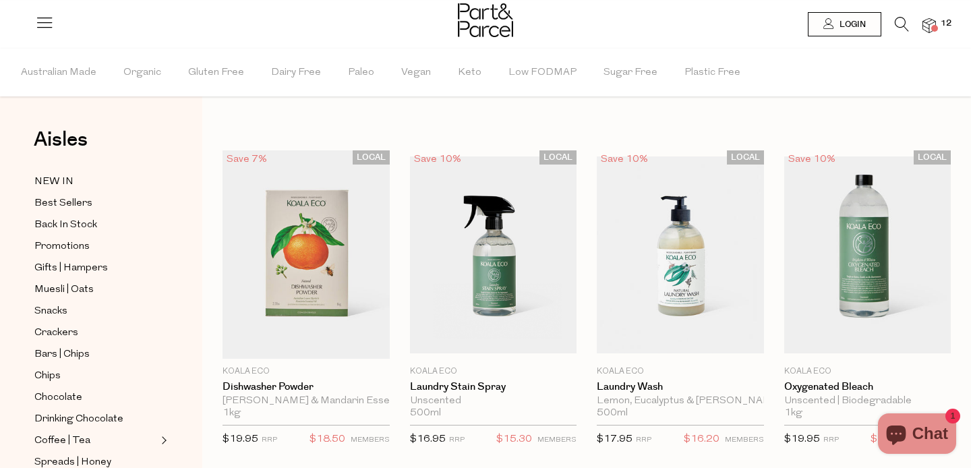
click at [933, 25] on span at bounding box center [934, 28] width 7 height 7
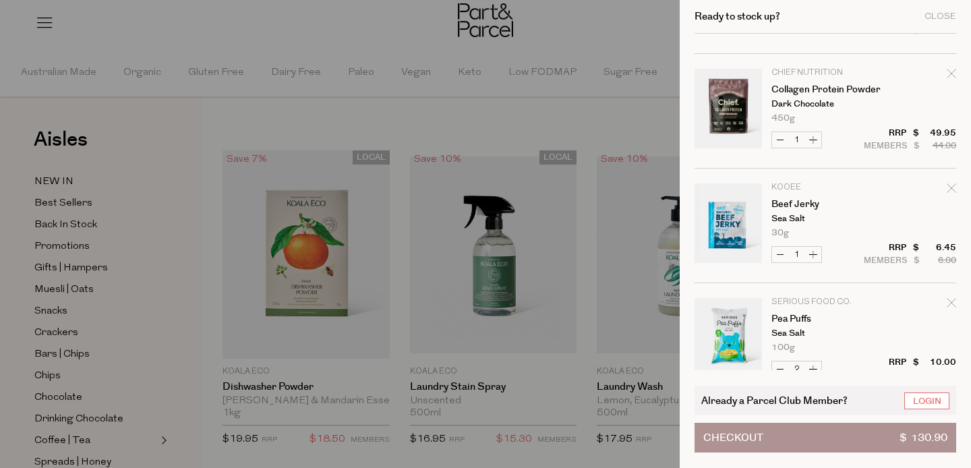
scroll to position [314, 0]
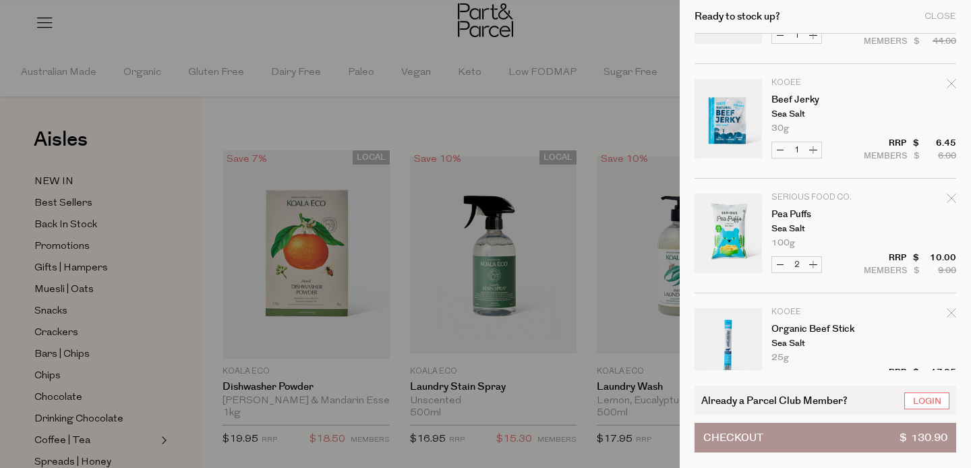
click at [732, 126] on link "Your cart" at bounding box center [728, 121] width 67 height 84
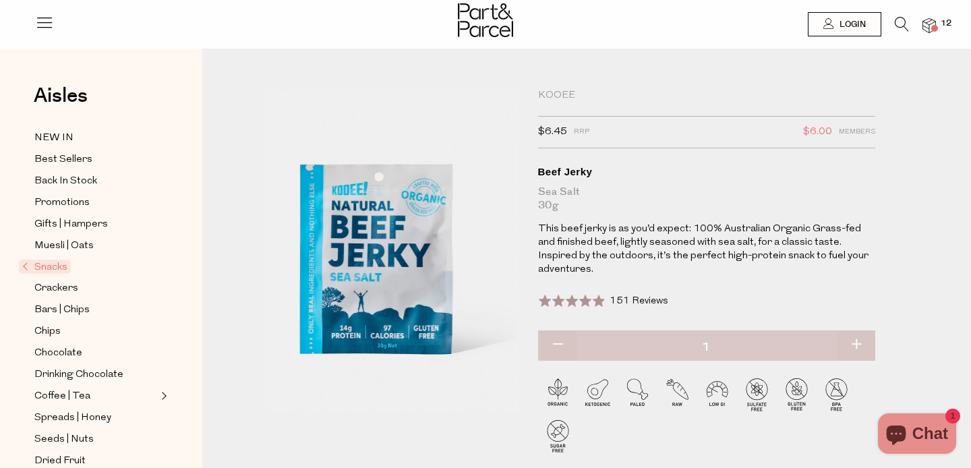
click at [931, 25] on img at bounding box center [929, 26] width 13 height 16
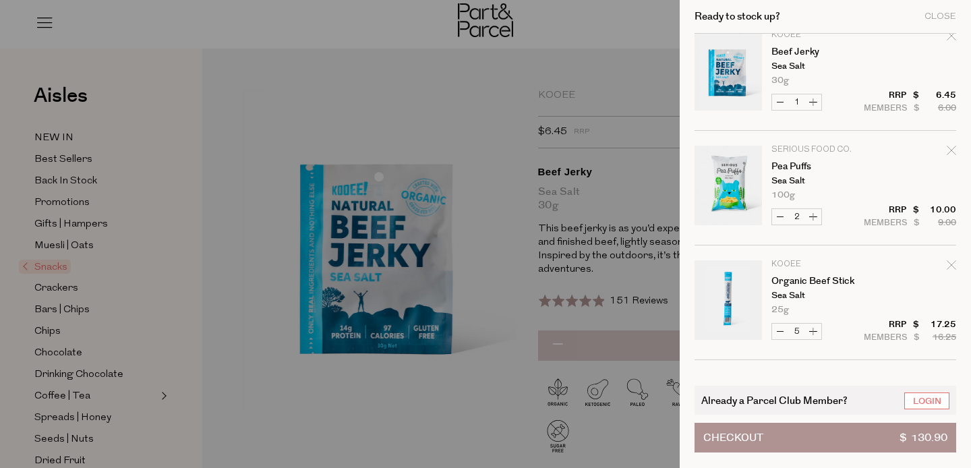
scroll to position [583, 0]
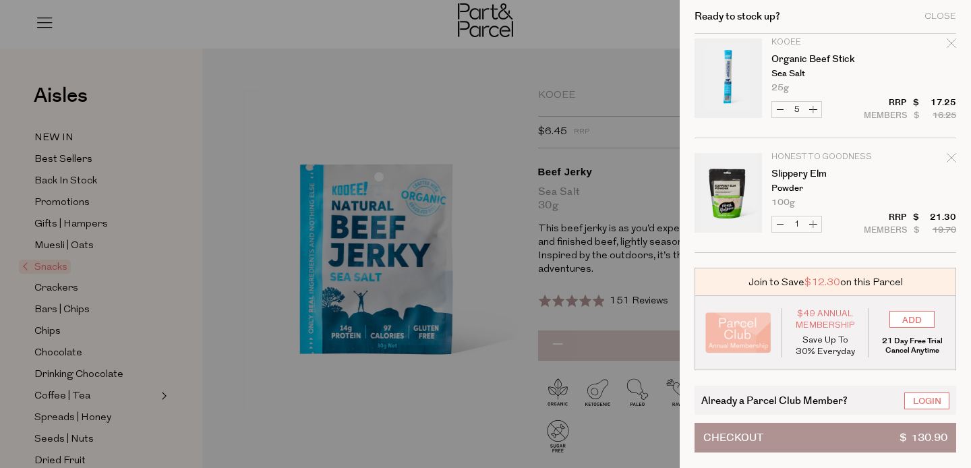
click at [727, 87] on link "Your cart" at bounding box center [728, 80] width 67 height 84
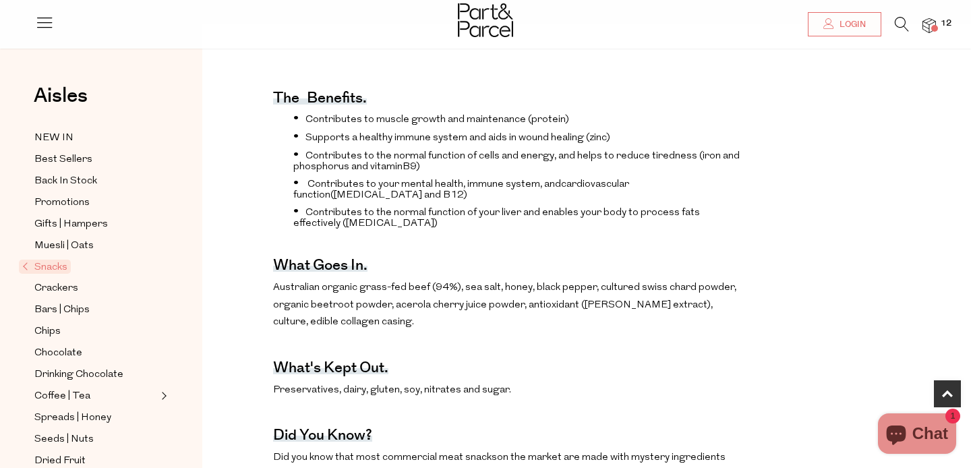
click at [597, 287] on span "Australian organic grass-fed beef (94%), sea salt, honey, black pepper, culture…" at bounding box center [504, 305] width 463 height 45
drag, startPoint x: 597, startPoint y: 287, endPoint x: 725, endPoint y: 292, distance: 127.5
click at [725, 292] on span "Australian organic grass-fed beef (94%), sea salt, honey, black pepper, culture…" at bounding box center [504, 305] width 463 height 45
copy span "ultured swiss chard powder"
click at [900, 24] on icon at bounding box center [902, 24] width 14 height 15
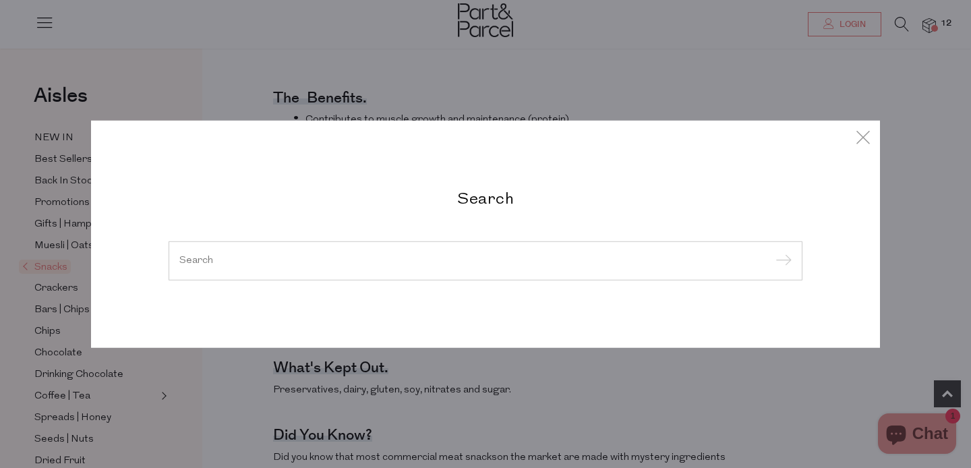
click at [289, 256] on input "search" at bounding box center [485, 261] width 612 height 10
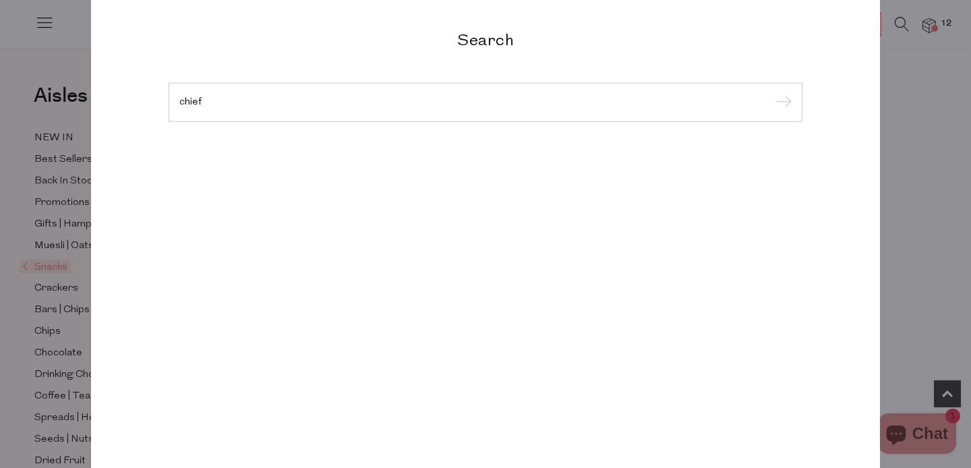
type input "chief"
click at [771, 93] on input "submit" at bounding box center [781, 103] width 20 height 20
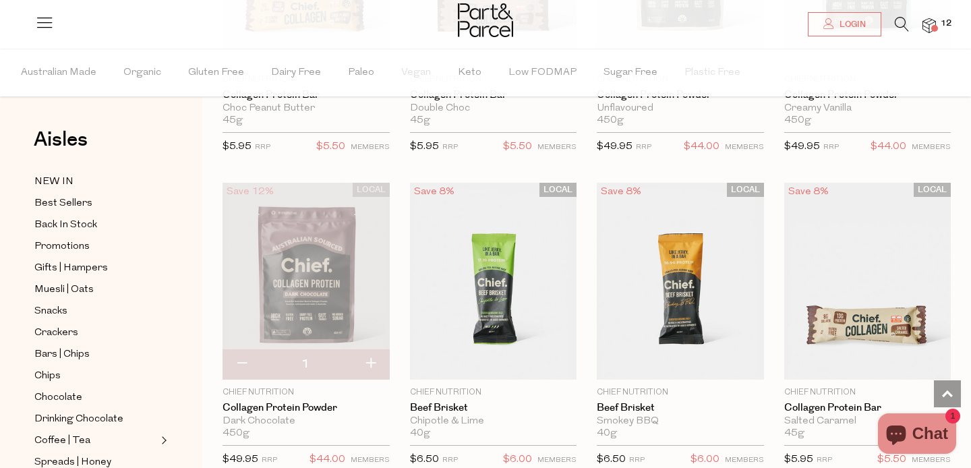
scroll to position [601, 0]
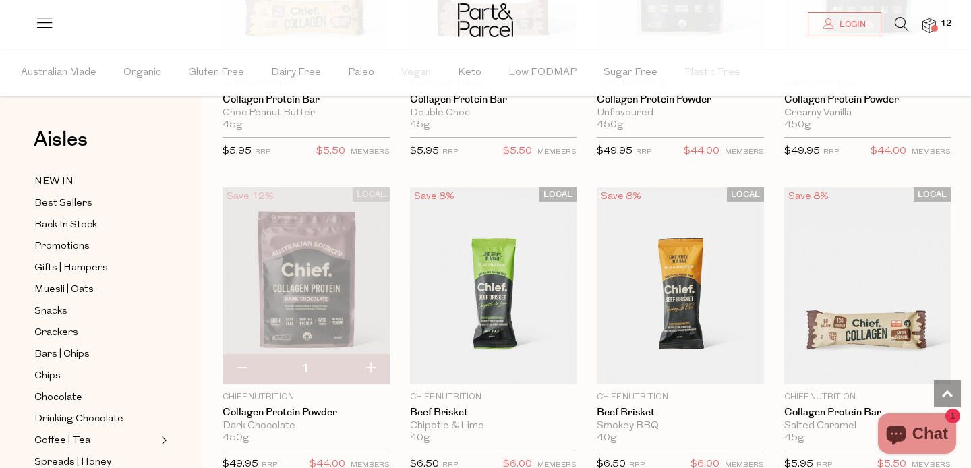
click at [934, 27] on span at bounding box center [934, 28] width 7 height 7
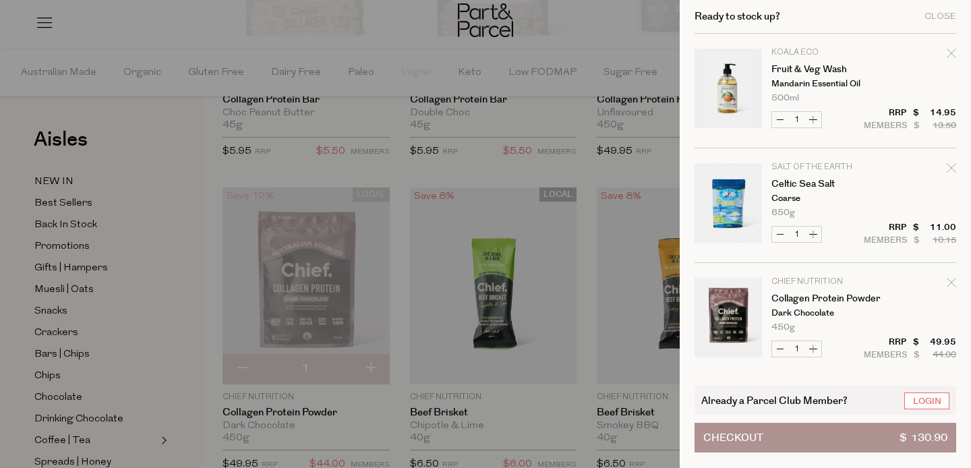
click at [822, 439] on button "Checkout $ 130.90" at bounding box center [826, 438] width 262 height 30
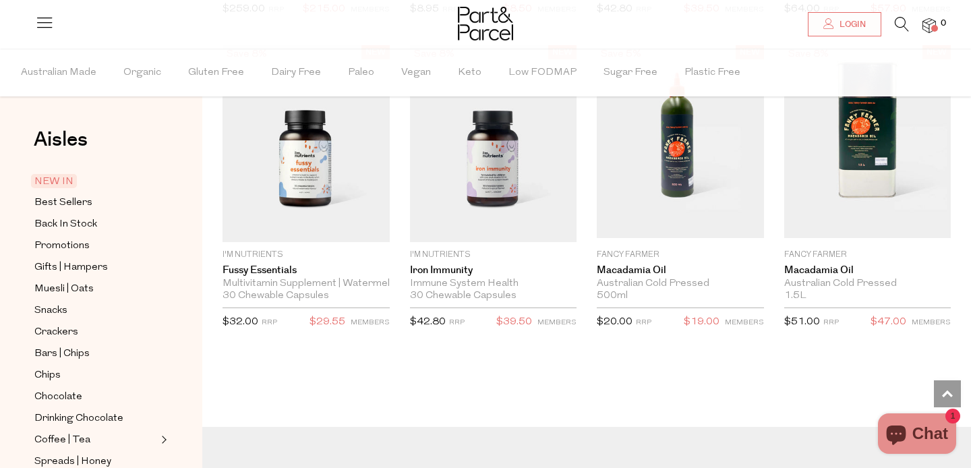
scroll to position [2558, 0]
